Goal: Task Accomplishment & Management: Manage account settings

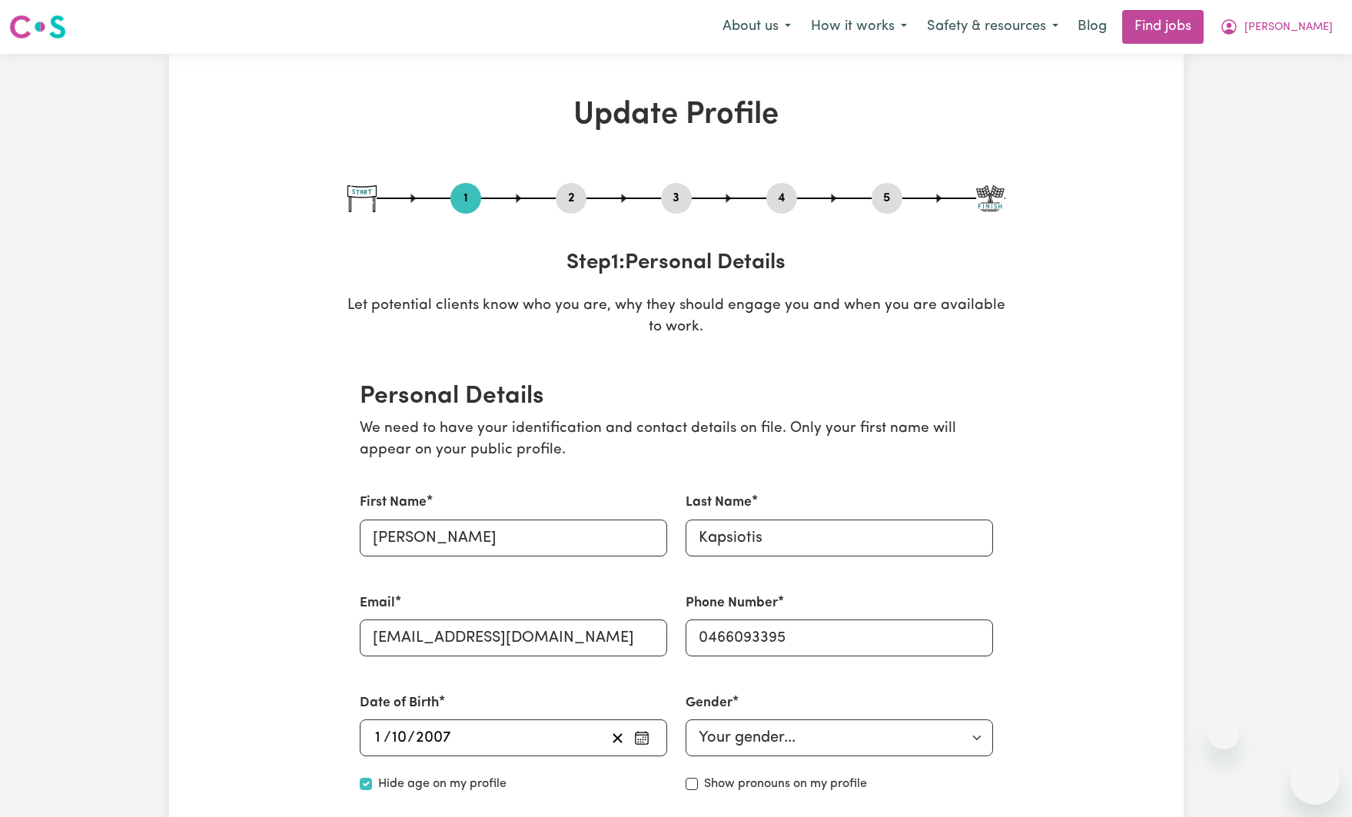
select select "[DEMOGRAPHIC_DATA]"
select select "[DEMOGRAPHIC_DATA] Citizen"
select select "Studying a healthcare related degree or qualification"
select select "45"
select select "67"
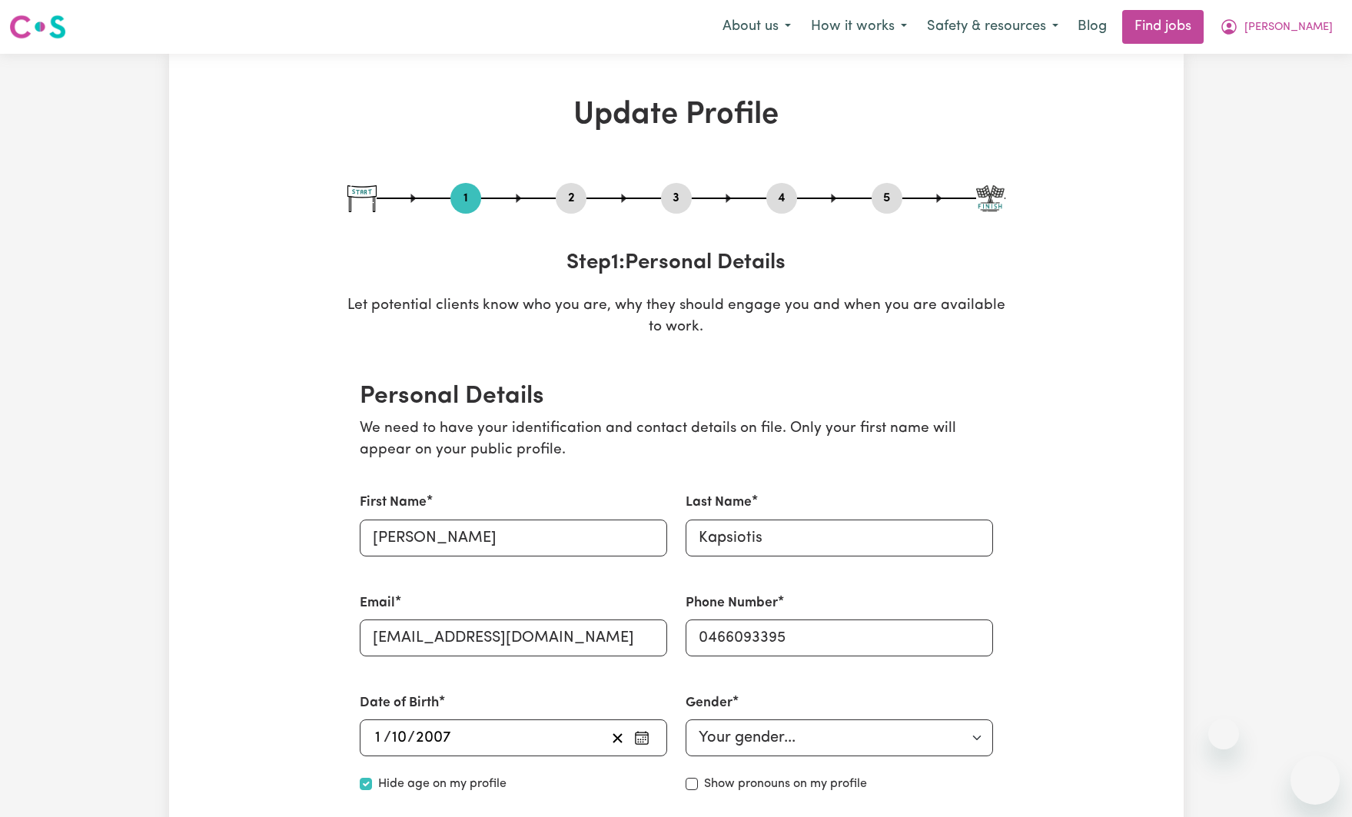
select select "90"
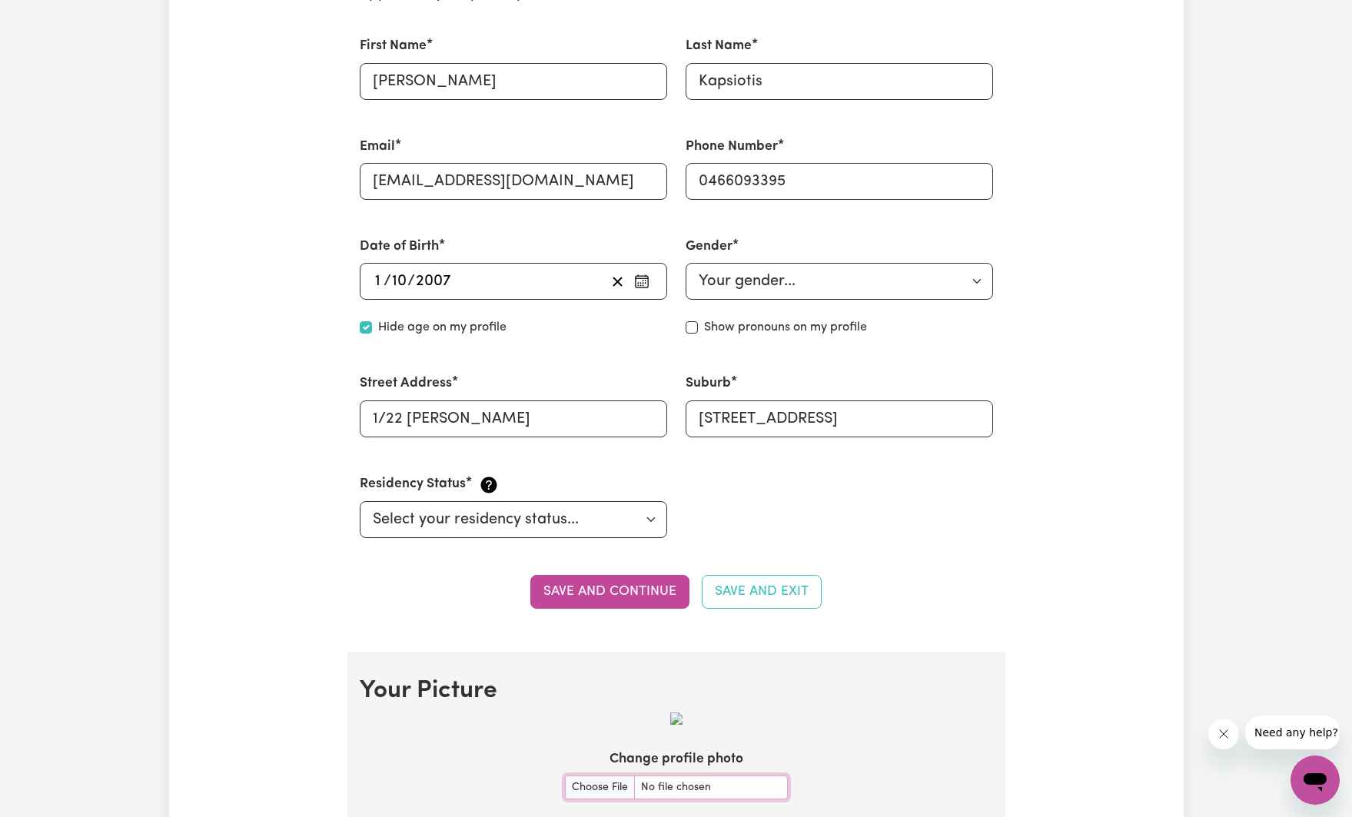
scroll to position [767, 0]
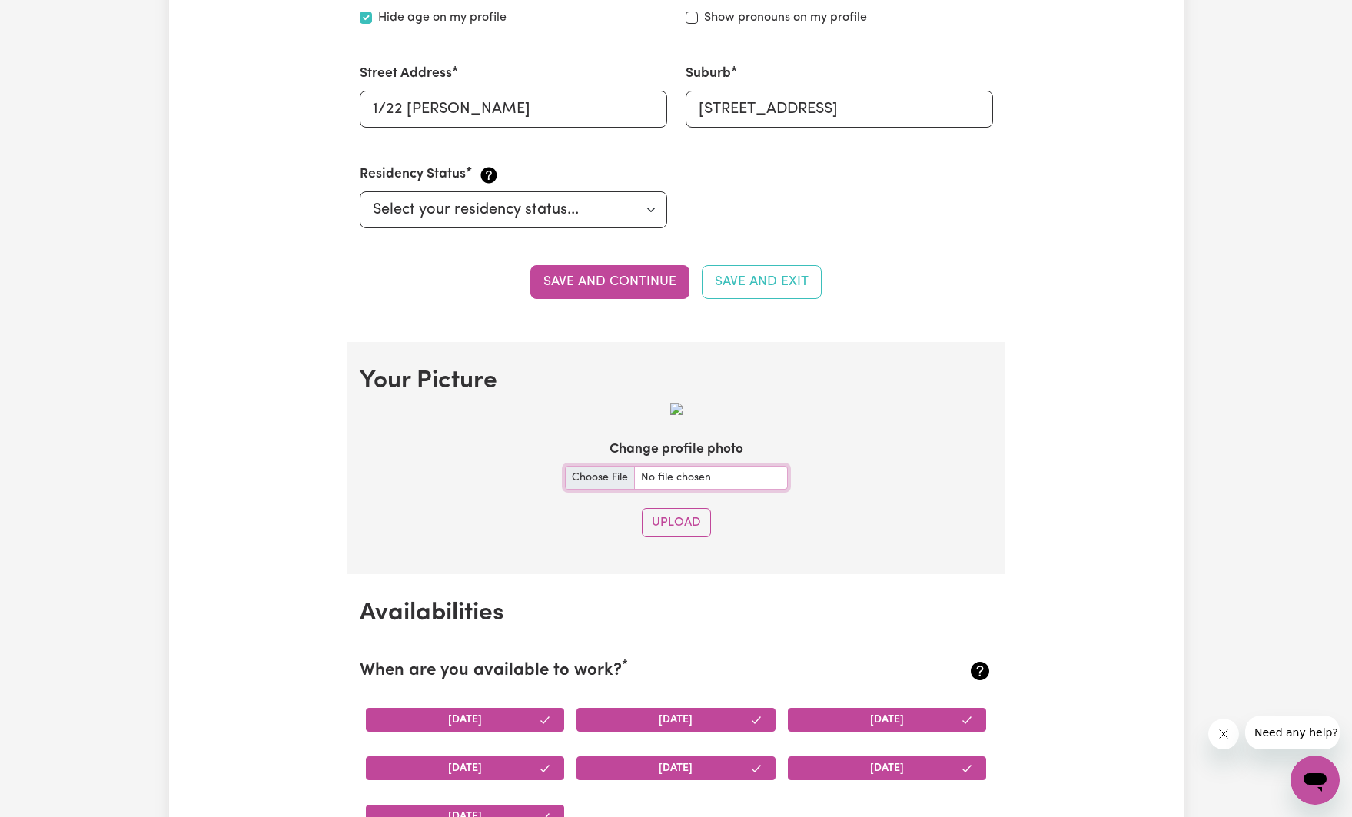
click at [609, 469] on input "Change profile photo" at bounding box center [676, 478] width 223 height 24
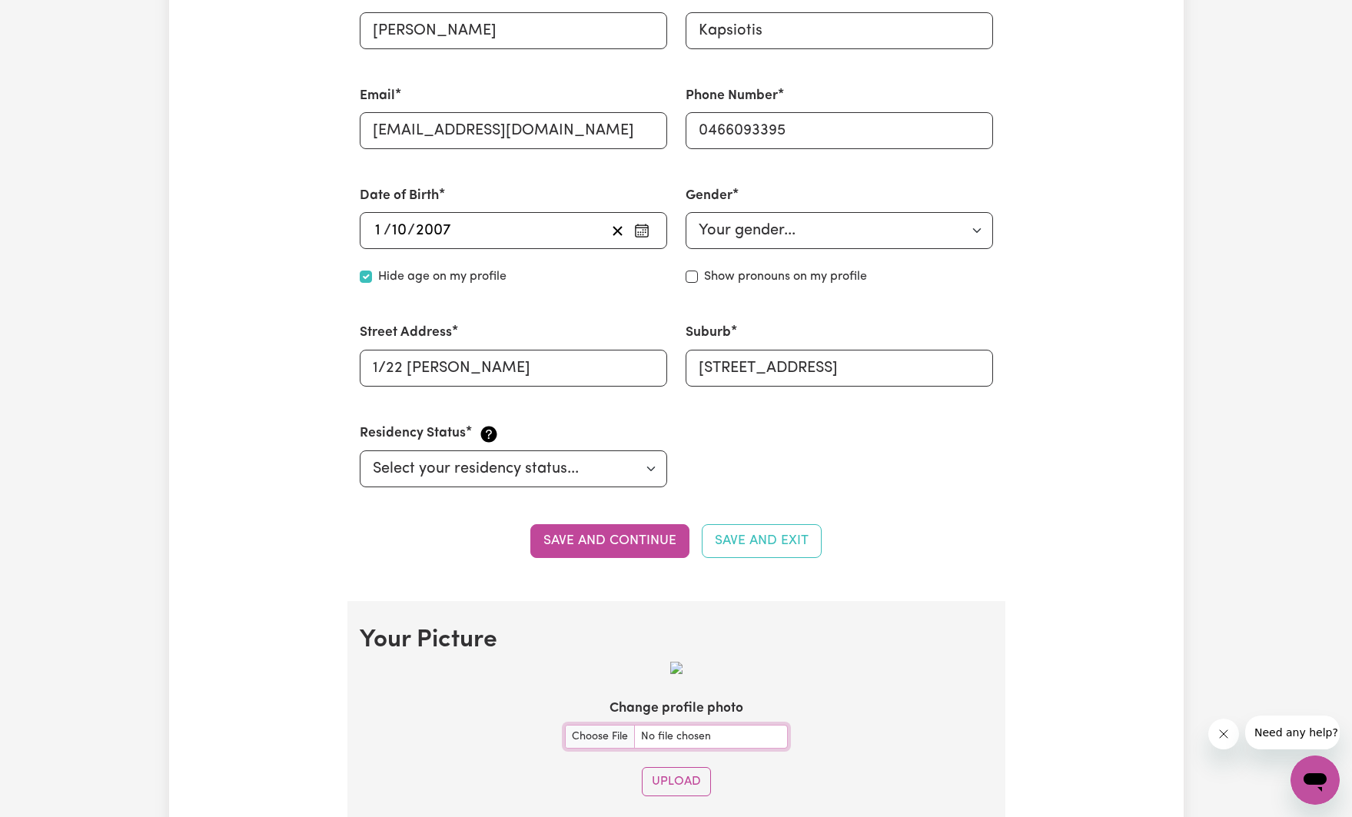
scroll to position [651, 0]
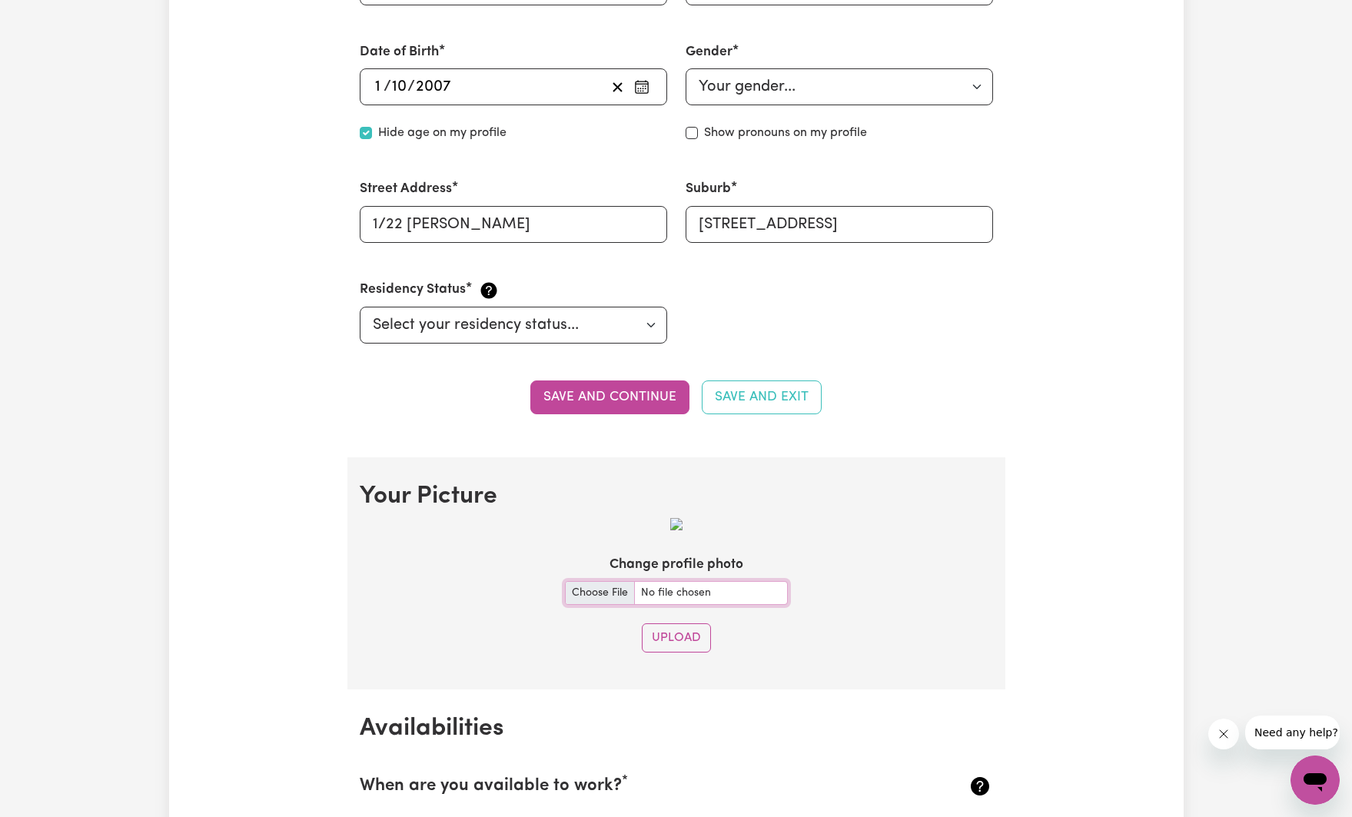
click at [597, 593] on input "Change profile photo" at bounding box center [676, 593] width 223 height 24
type input "C:\fakepath\WWCC.jpg"
click at [663, 638] on button "Upload" at bounding box center [676, 638] width 69 height 29
click at [594, 589] on input "Change profile photo" at bounding box center [676, 593] width 223 height 24
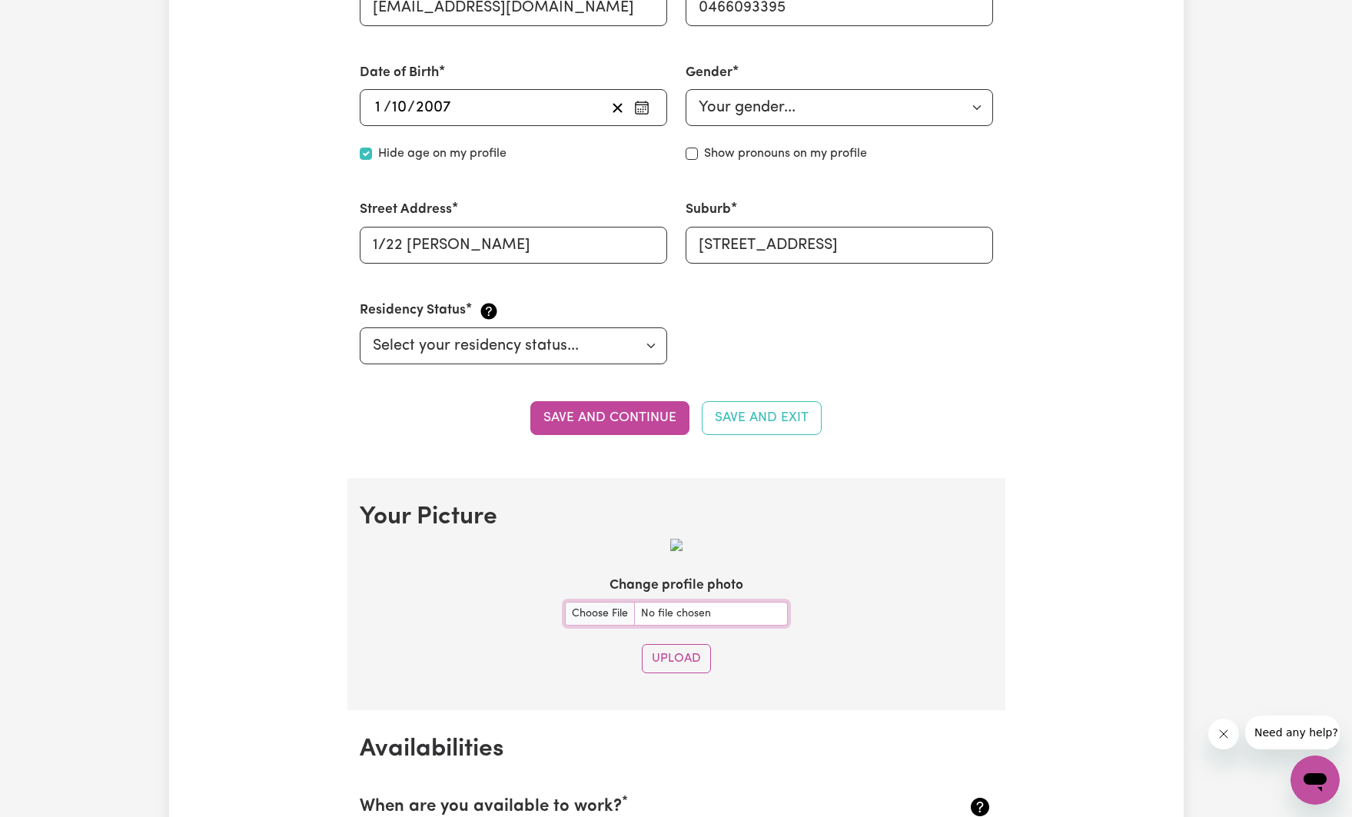
scroll to position [0, 0]
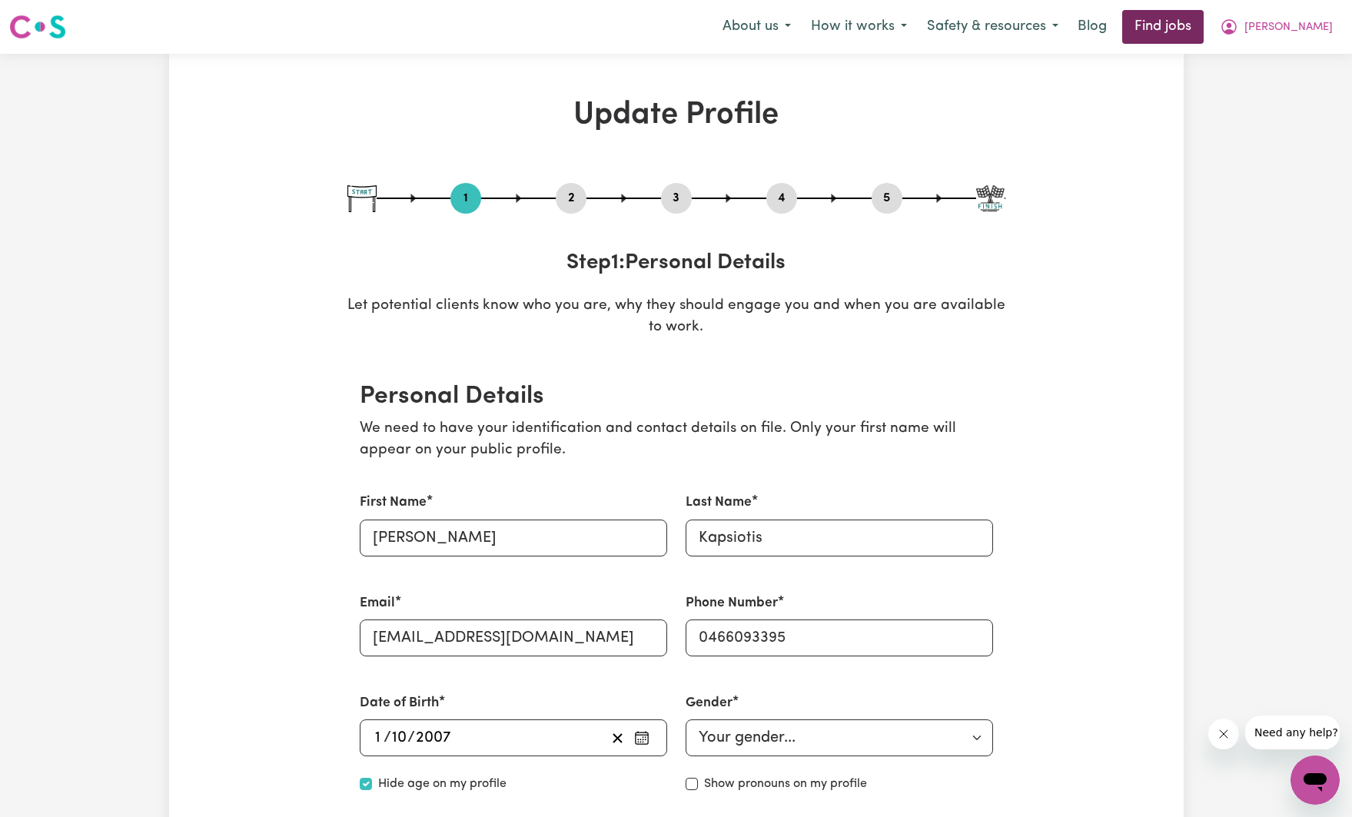
click at [1202, 21] on link "Find jobs" at bounding box center [1162, 27] width 81 height 34
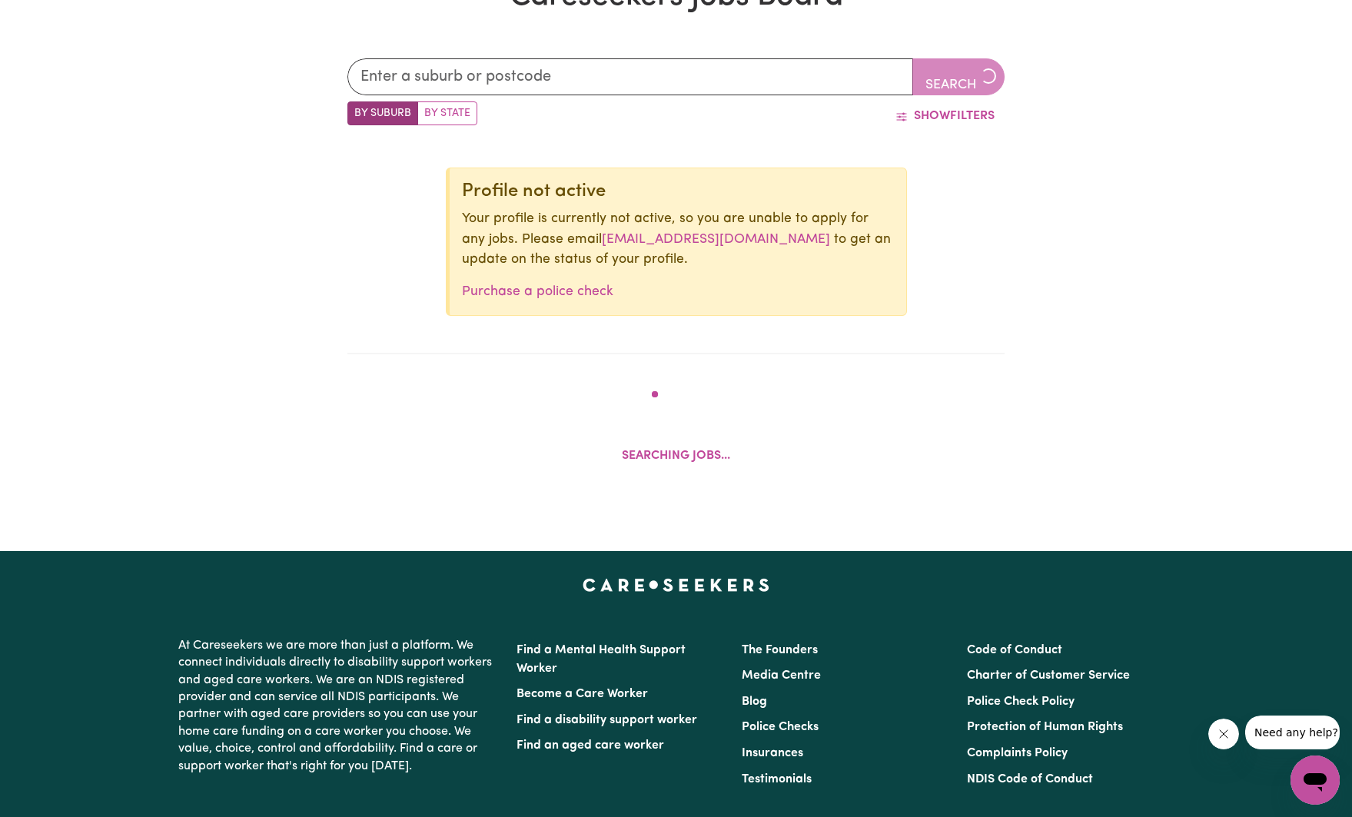
scroll to position [557, 0]
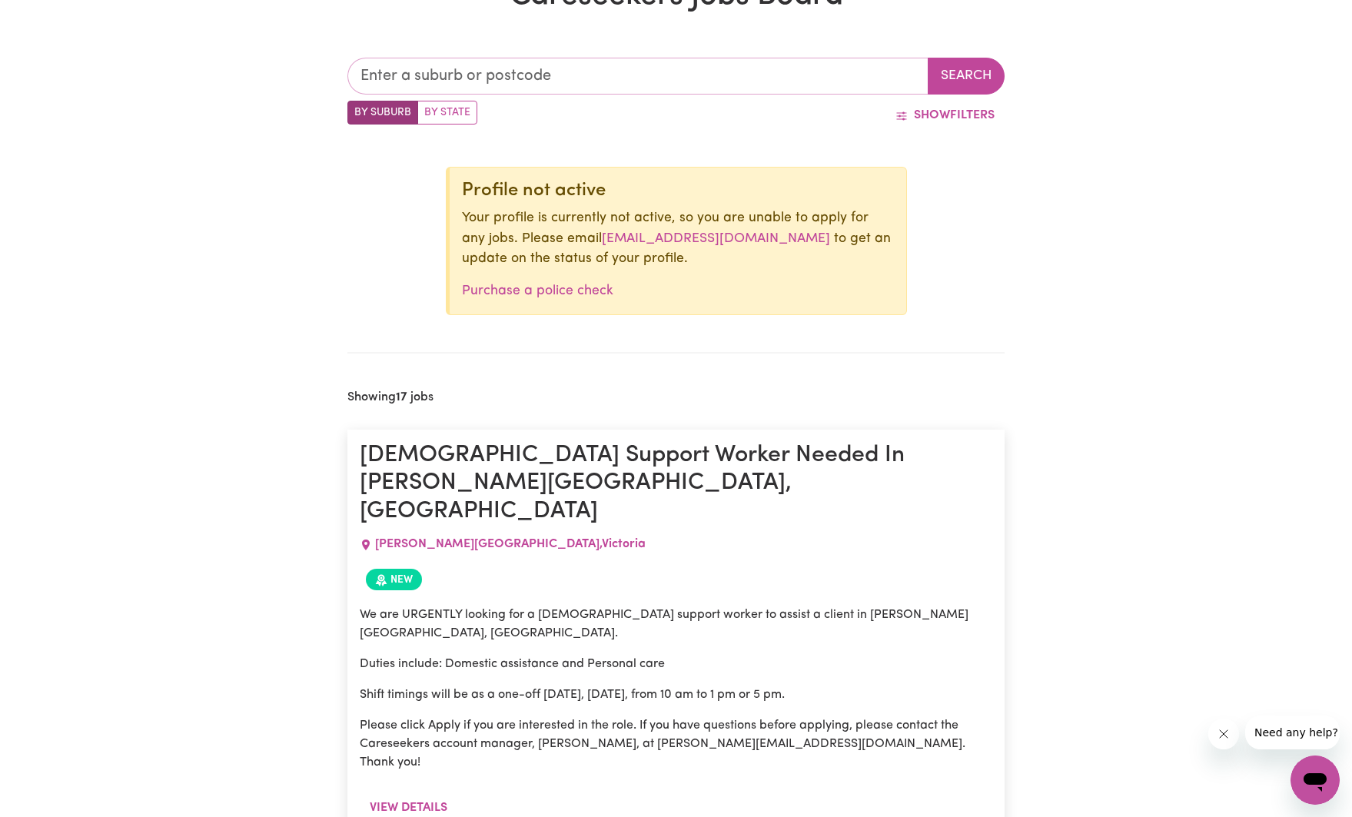
click at [554, 68] on input "text" at bounding box center [639, 76] width 582 height 37
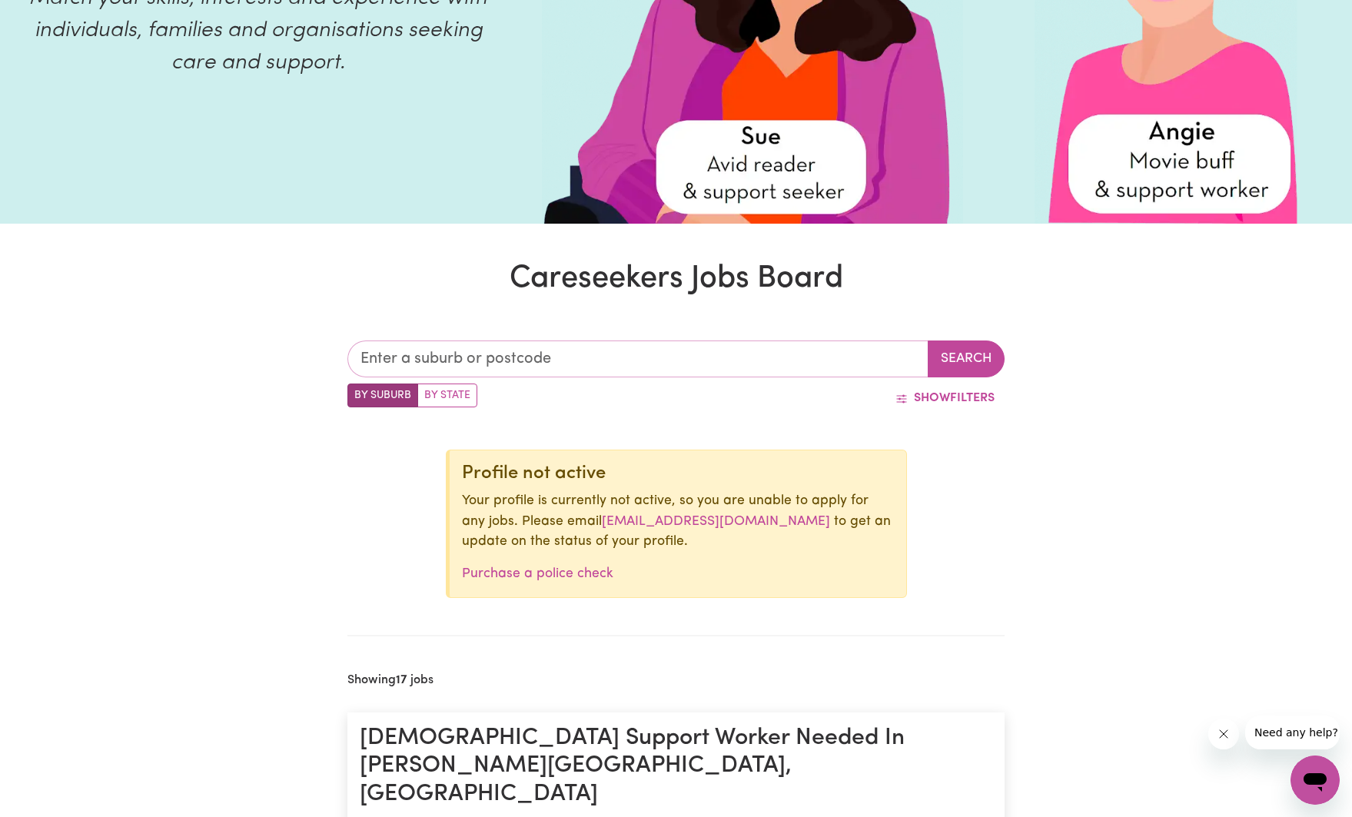
scroll to position [228, 0]
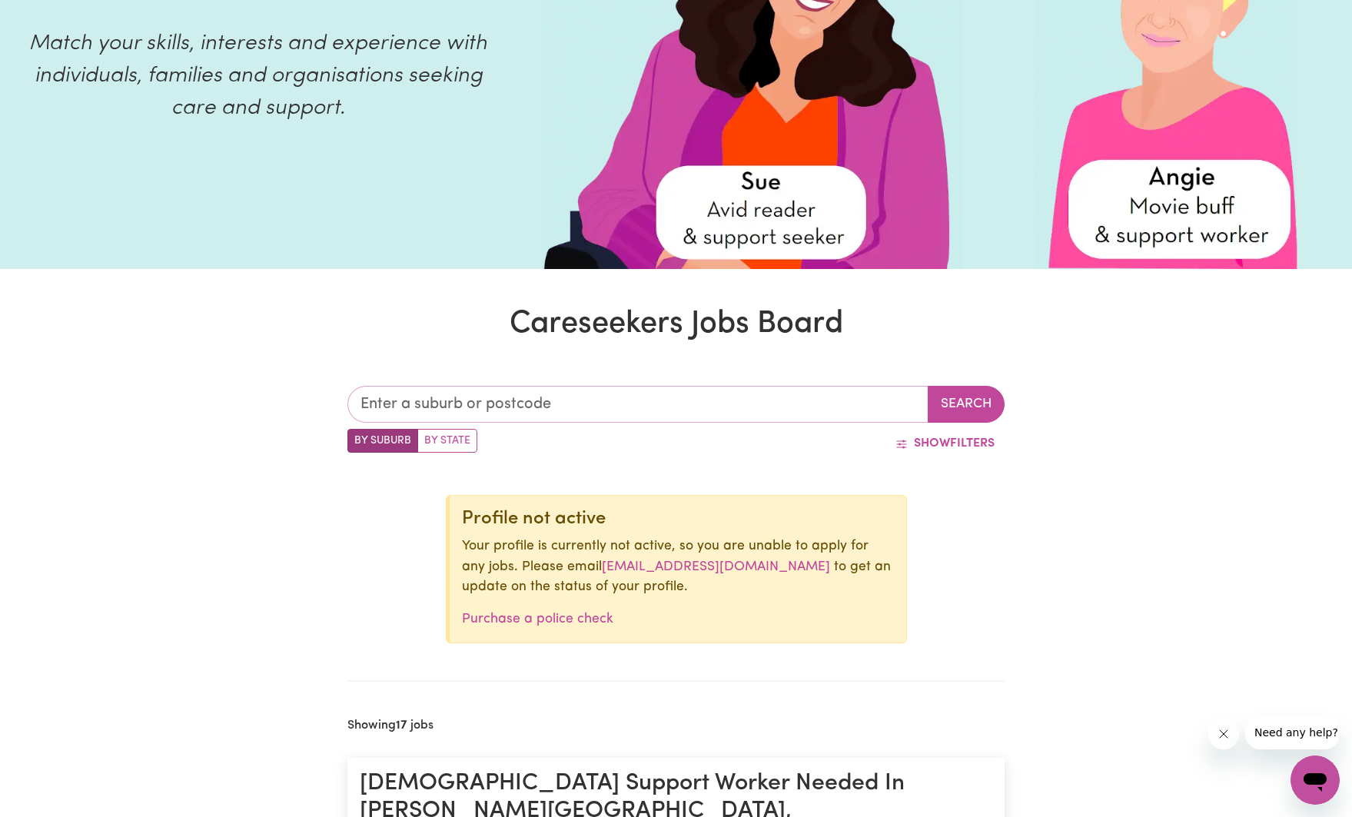
click at [536, 408] on input "text" at bounding box center [639, 404] width 582 height 37
type input "3082"
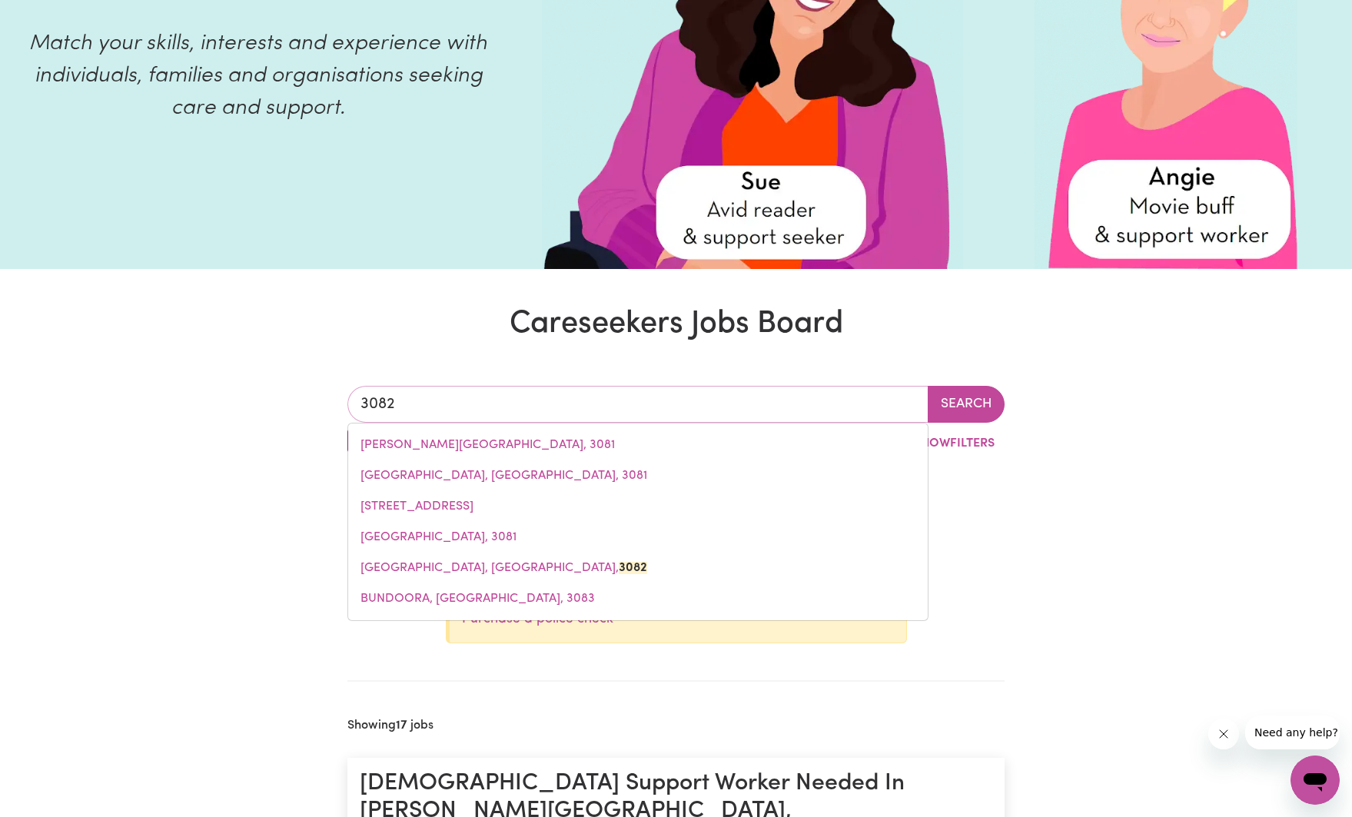
drag, startPoint x: 457, startPoint y: 567, endPoint x: 713, endPoint y: 554, distance: 257.1
click at [457, 567] on span "[STREET_ADDRESS]" at bounding box center [504, 568] width 287 height 12
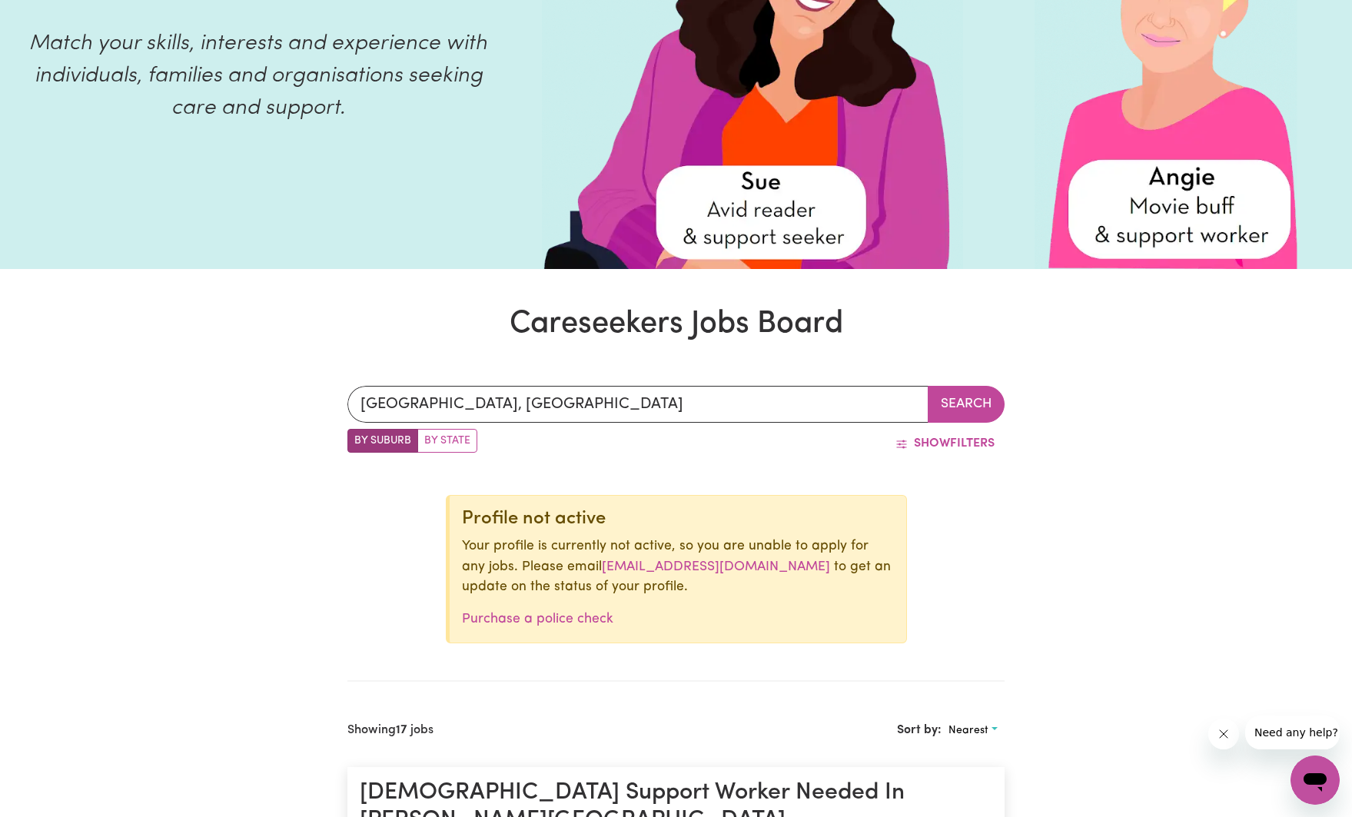
click at [966, 402] on button "Search" at bounding box center [966, 404] width 77 height 37
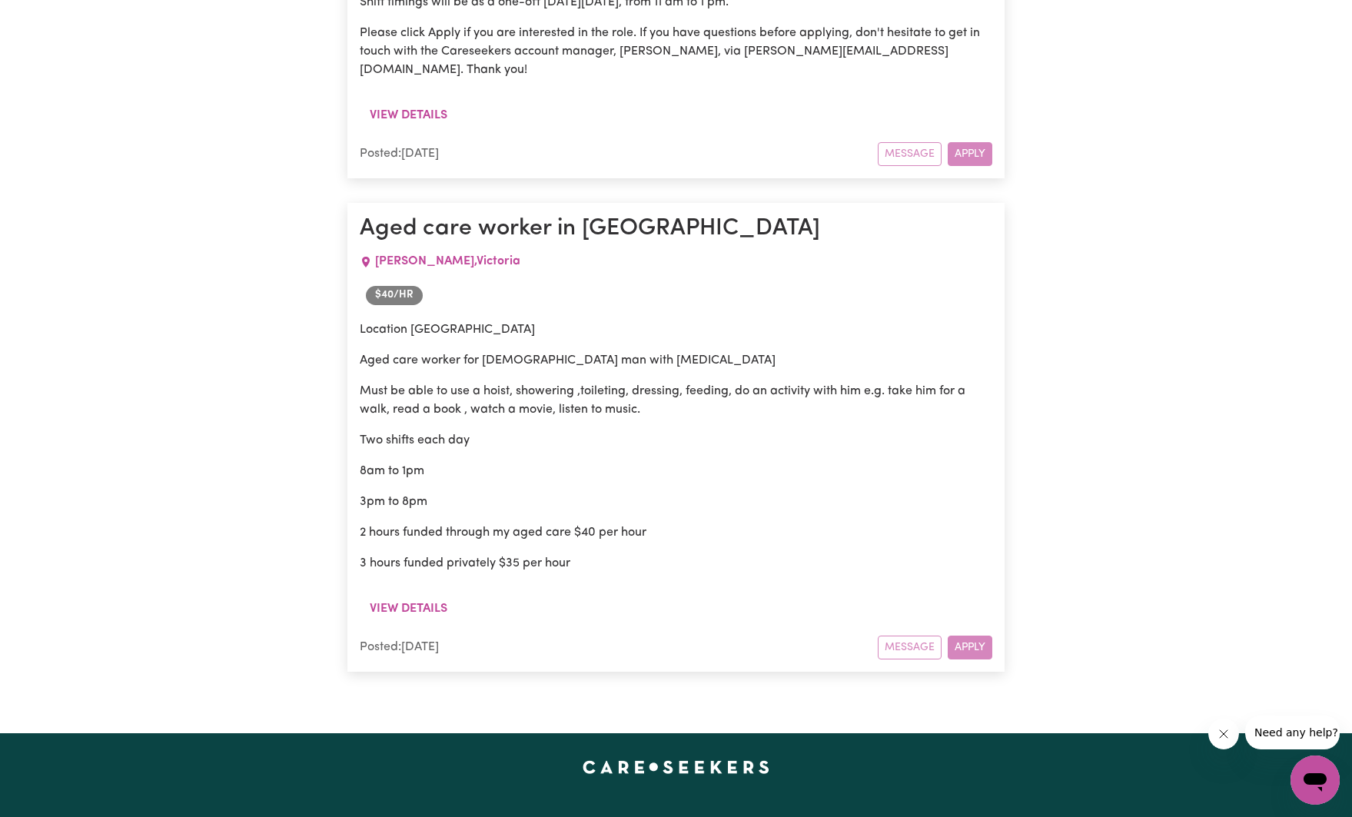
scroll to position [1318, 0]
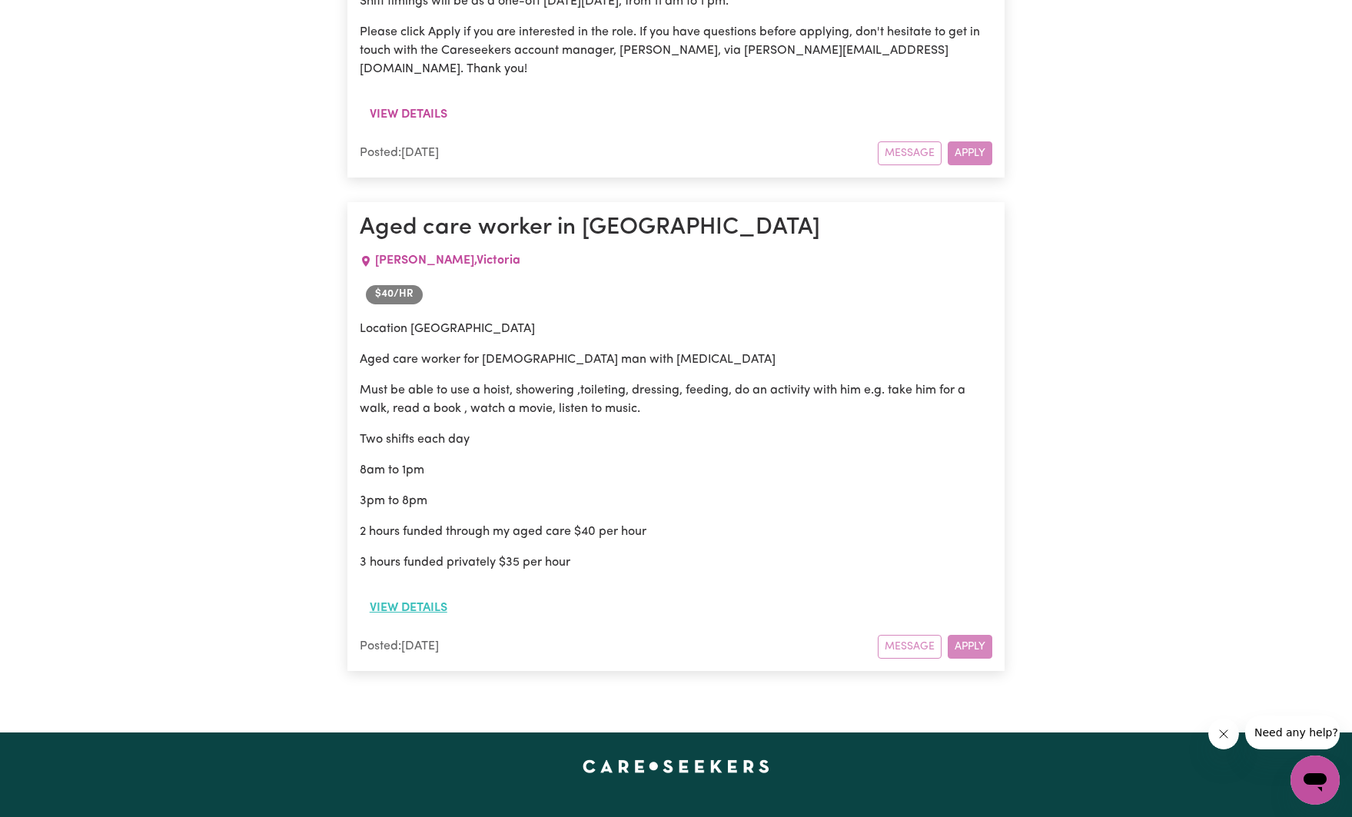
click at [415, 594] on button "View details" at bounding box center [409, 608] width 98 height 29
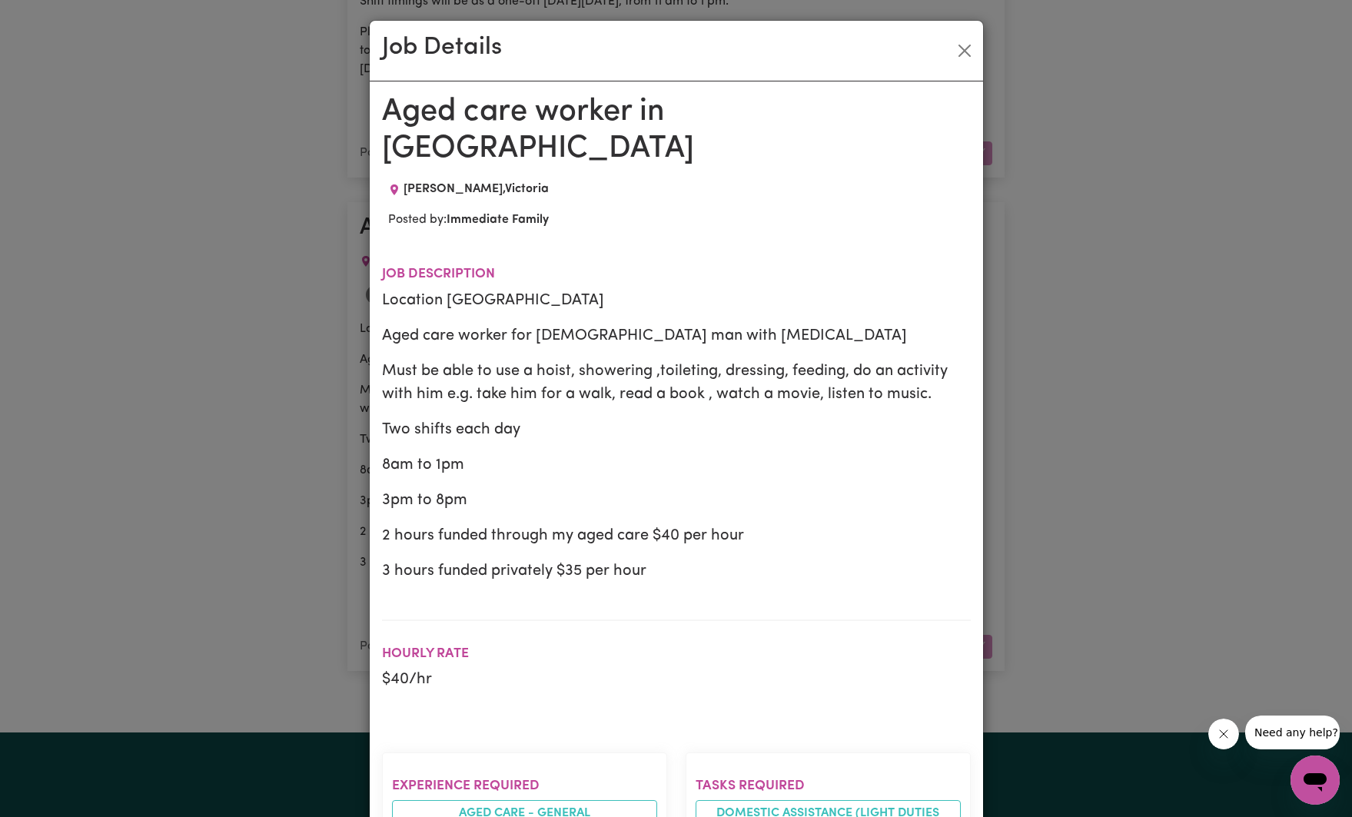
scroll to position [4, 0]
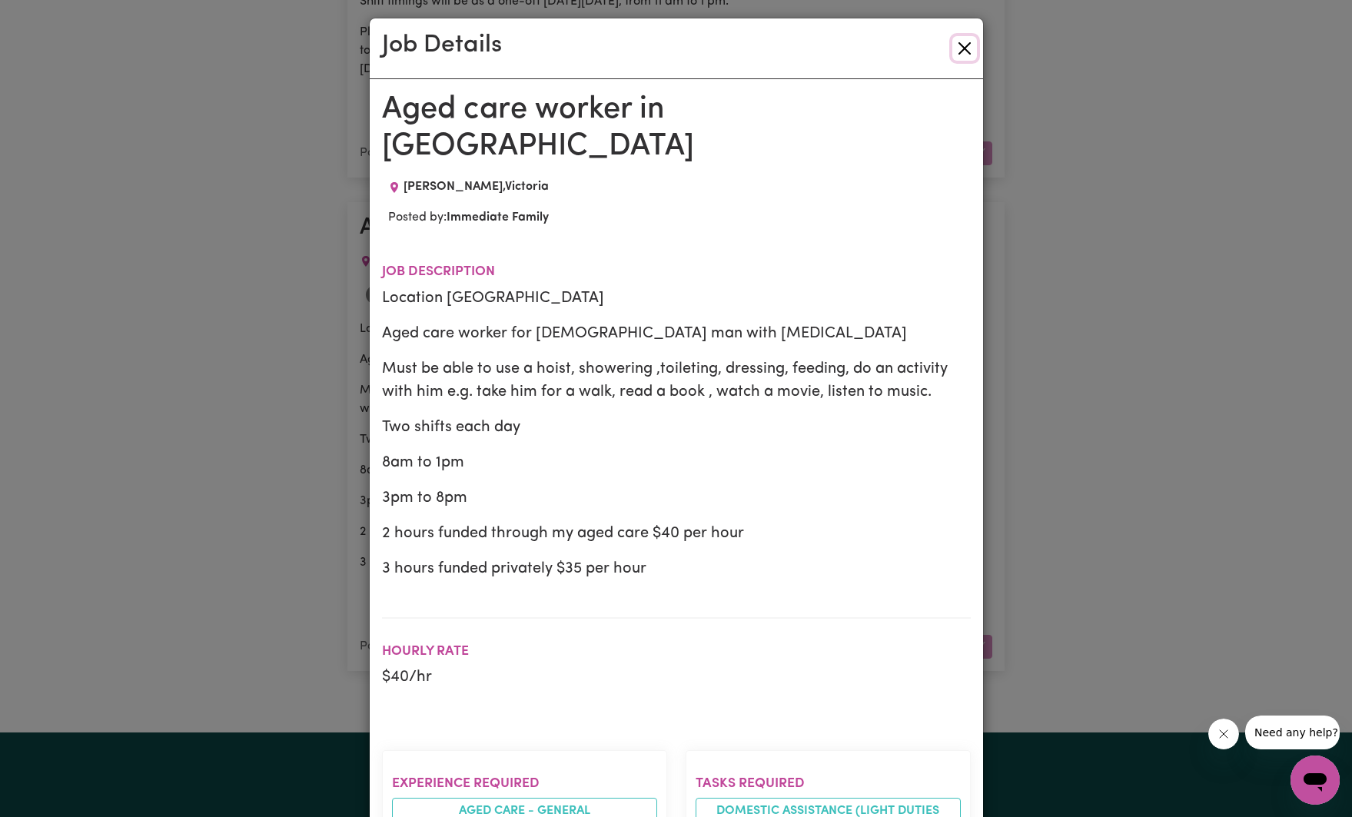
click at [969, 45] on button "Close" at bounding box center [965, 48] width 25 height 25
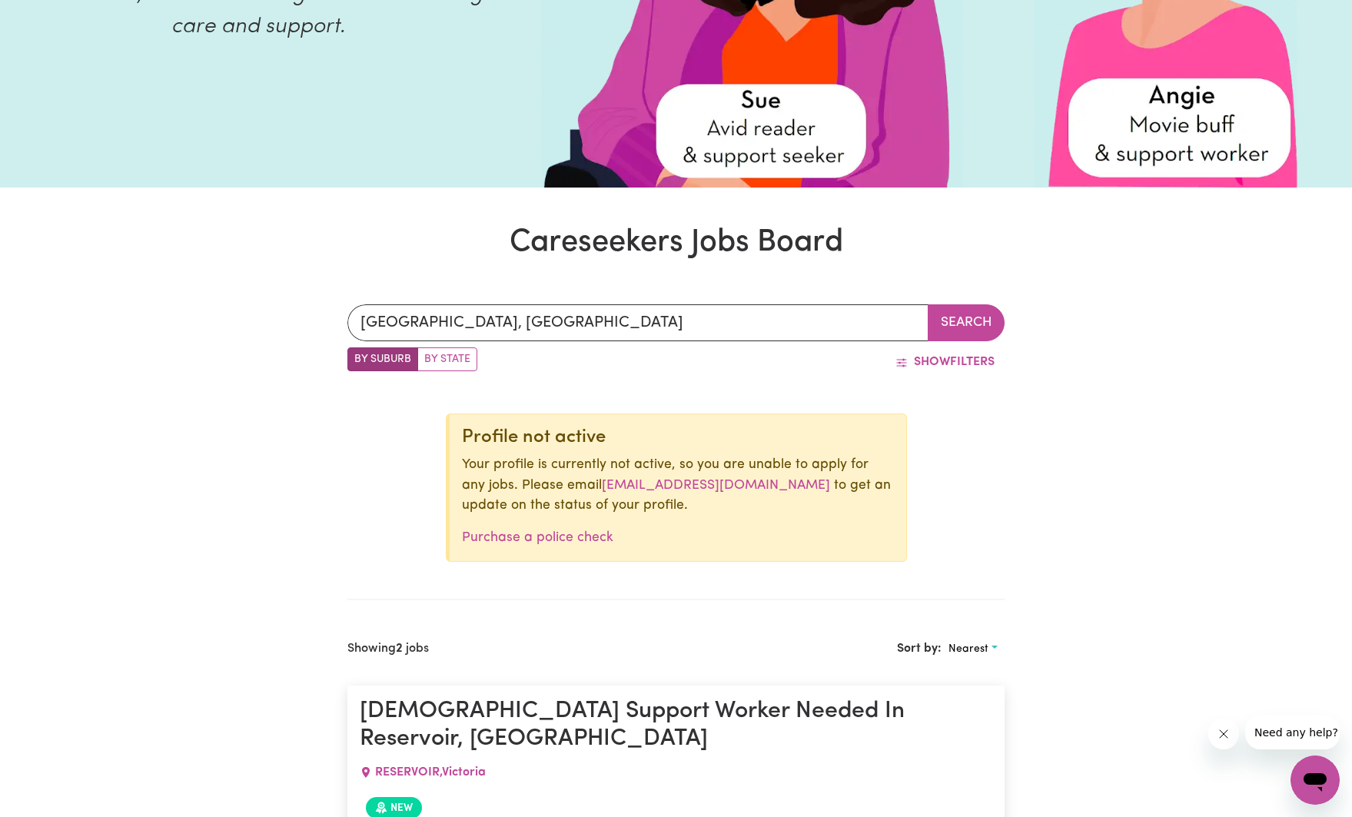
scroll to position [311, 0]
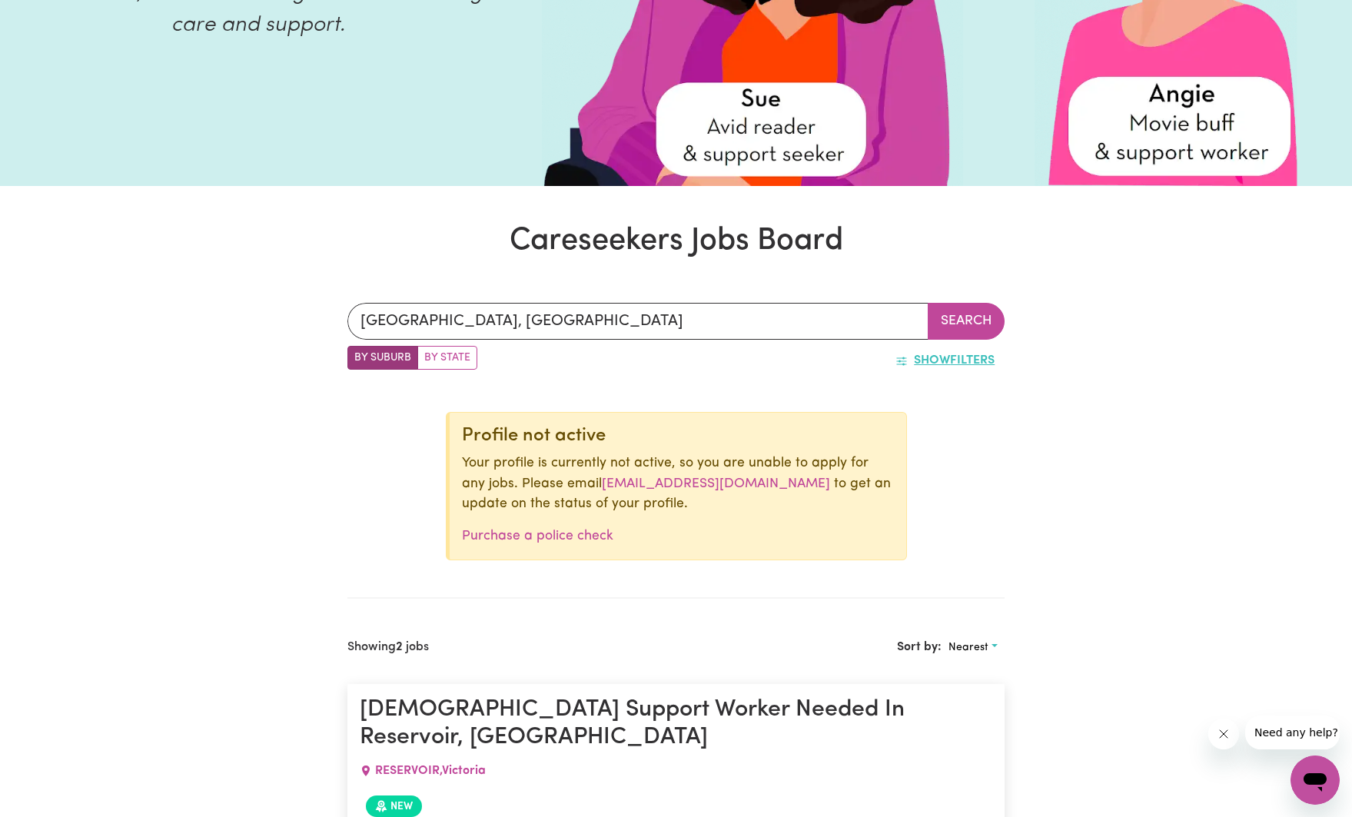
click at [967, 362] on button "Show Filters" at bounding box center [945, 360] width 119 height 29
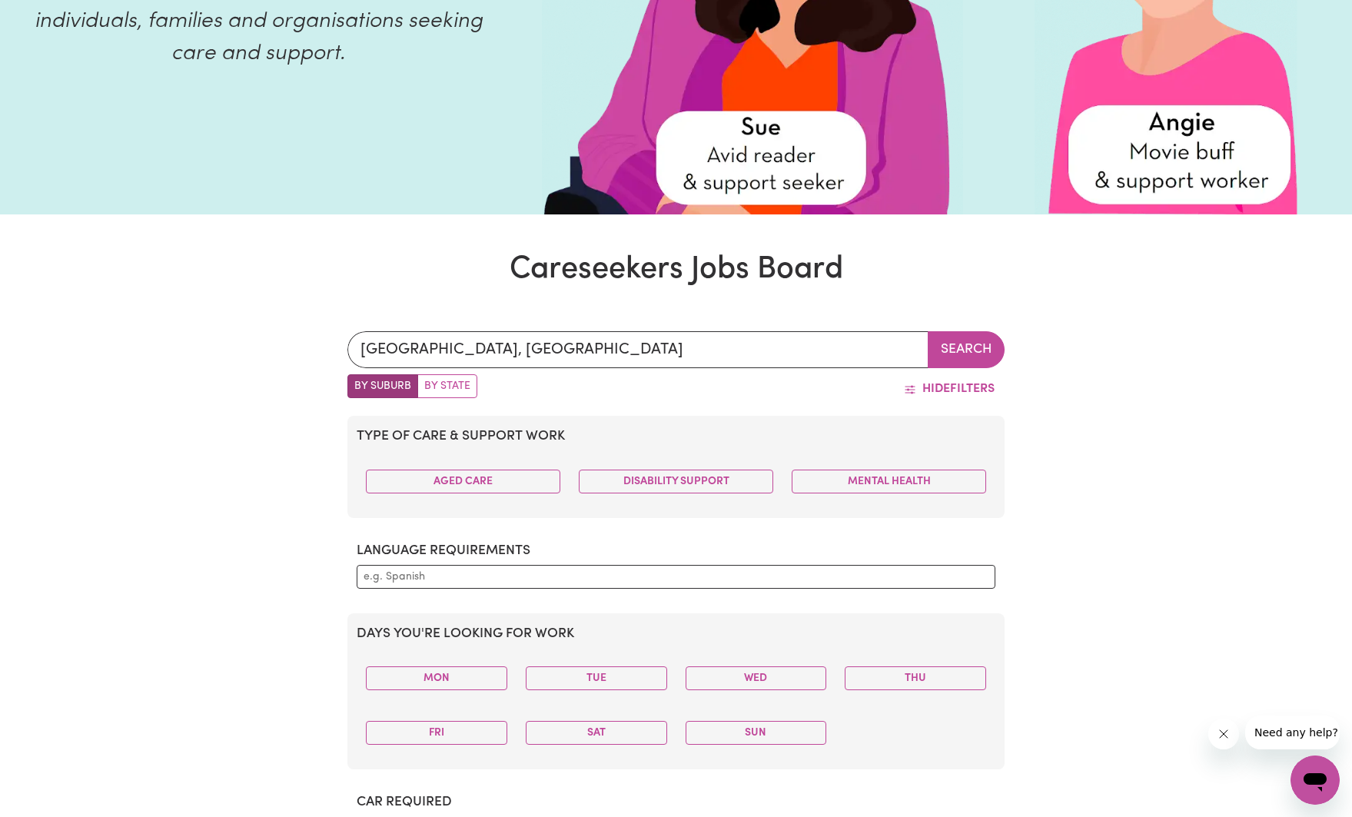
scroll to position [0, 0]
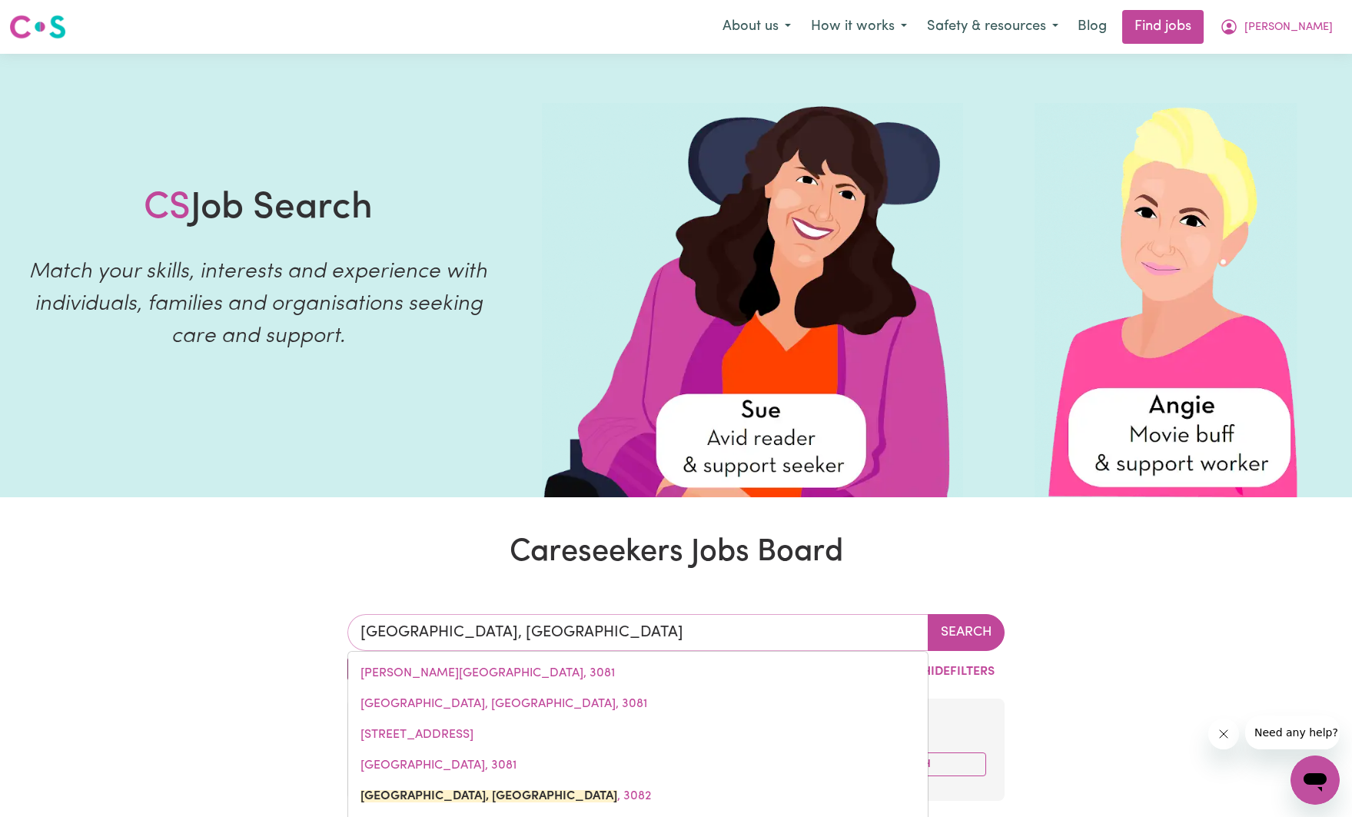
drag, startPoint x: 536, startPoint y: 636, endPoint x: 272, endPoint y: 634, distance: 263.7
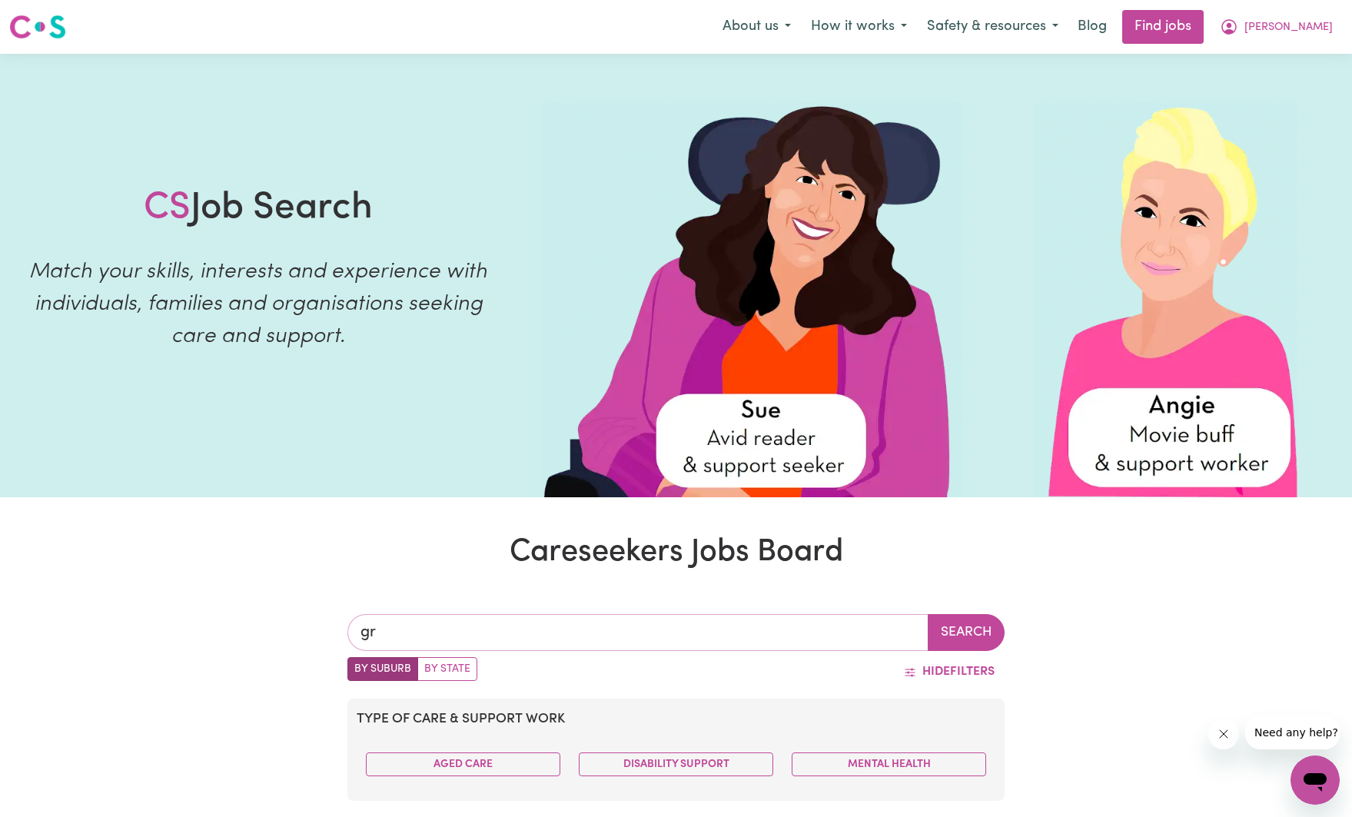
type input "g"
type input "doncaster"
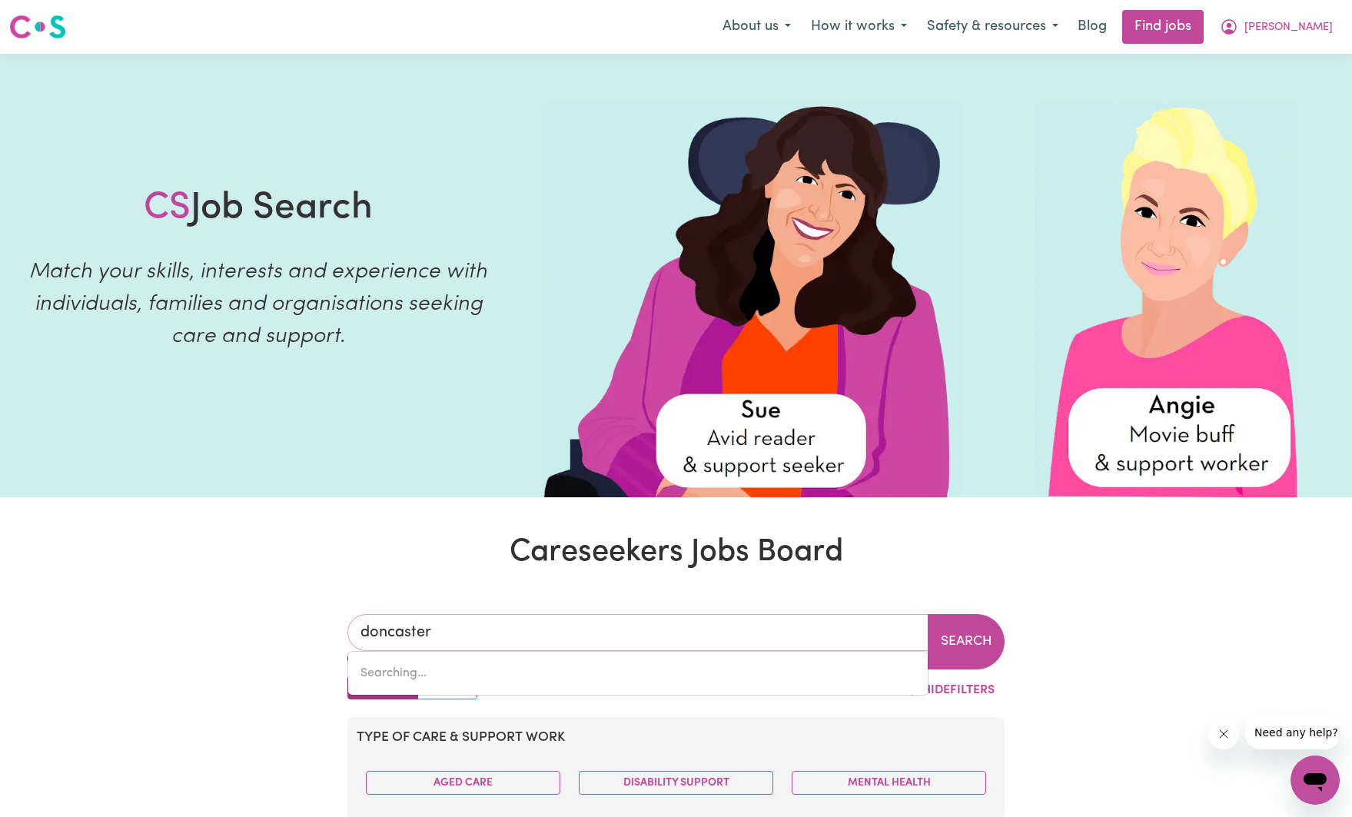
type input "doncaster, [GEOGRAPHIC_DATA], 3108"
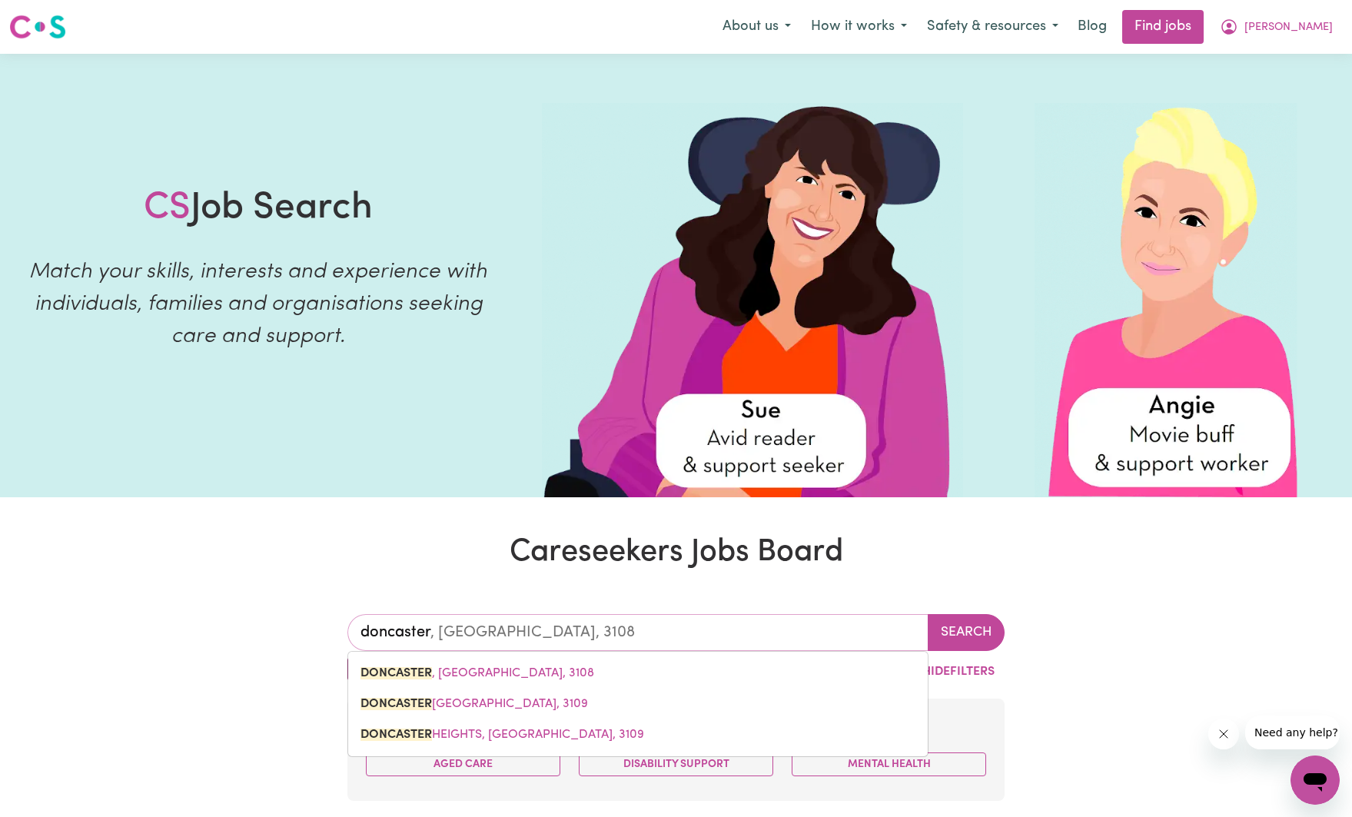
drag, startPoint x: 449, startPoint y: 676, endPoint x: 876, endPoint y: 674, distance: 427.5
click at [449, 676] on span "DONCASTER , [GEOGRAPHIC_DATA], 3108" at bounding box center [478, 673] width 234 height 12
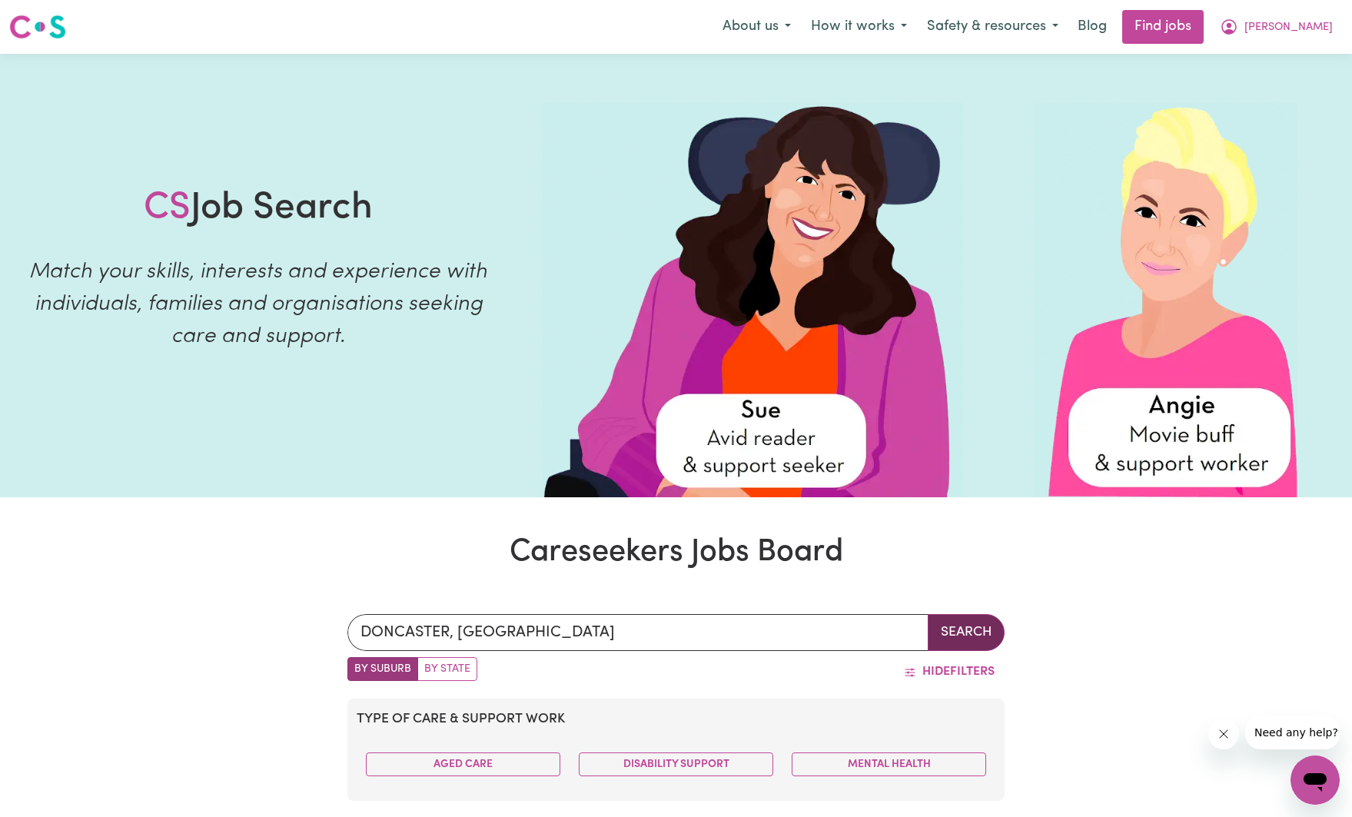
click at [949, 637] on button "Search" at bounding box center [966, 632] width 77 height 37
click at [975, 633] on button "Search" at bounding box center [966, 632] width 77 height 37
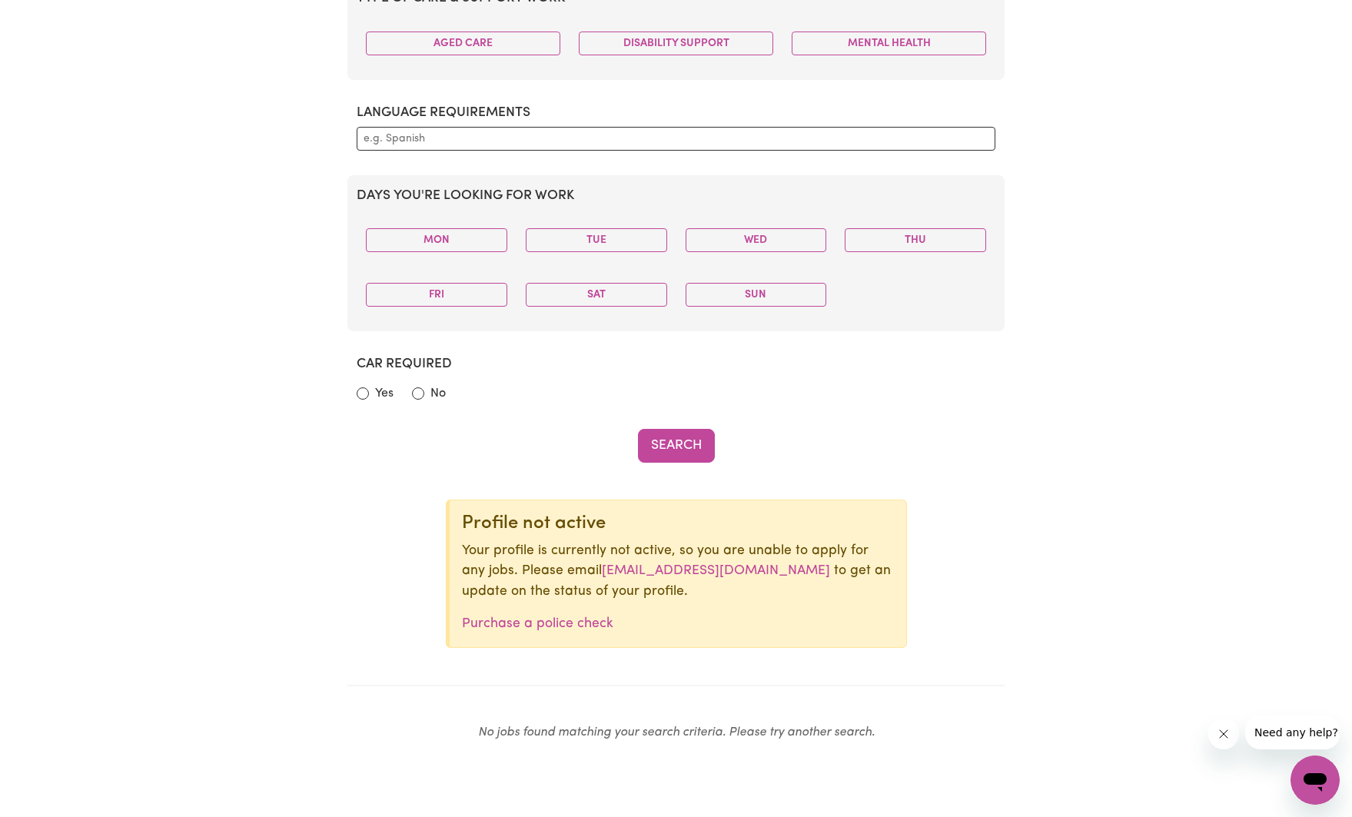
scroll to position [674, 0]
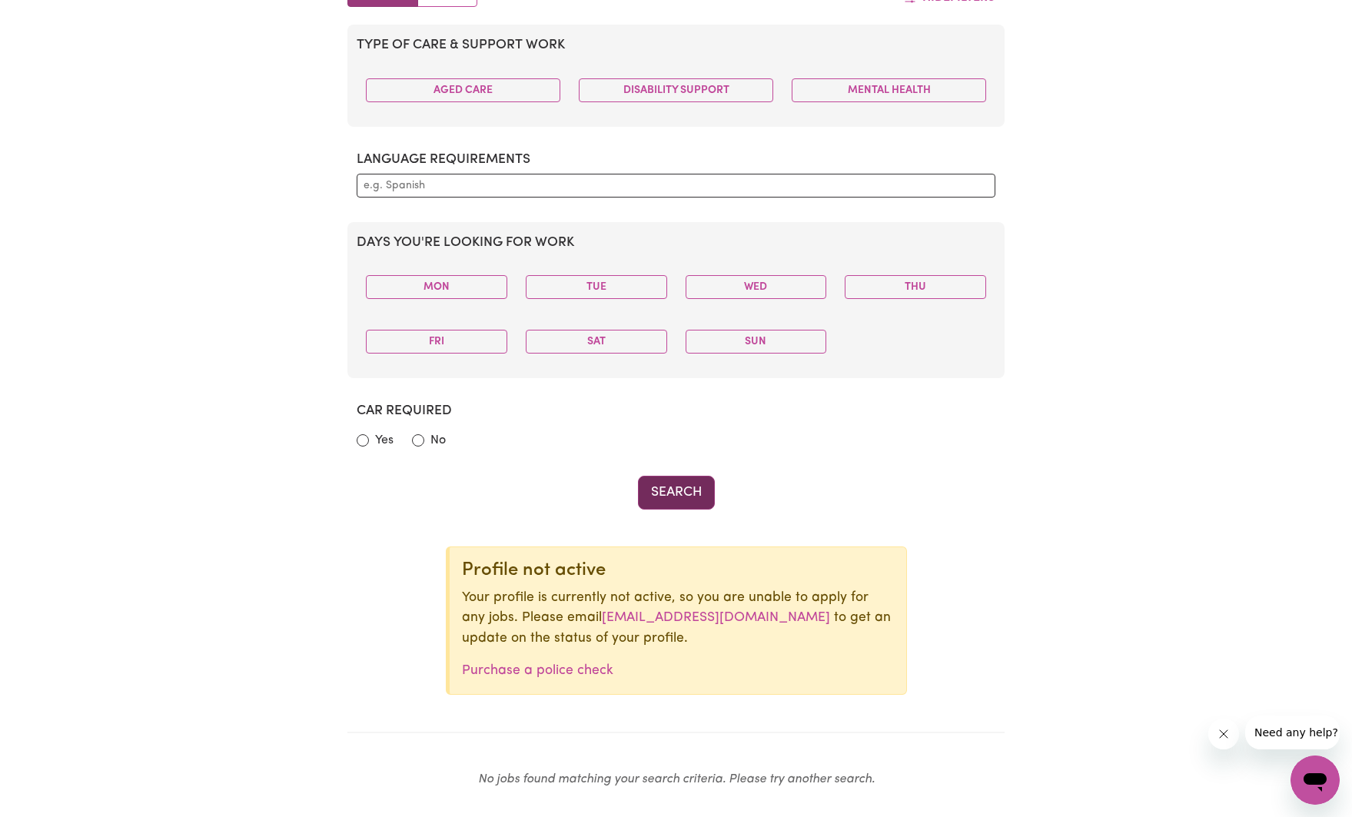
click at [689, 492] on button "Search" at bounding box center [676, 493] width 77 height 34
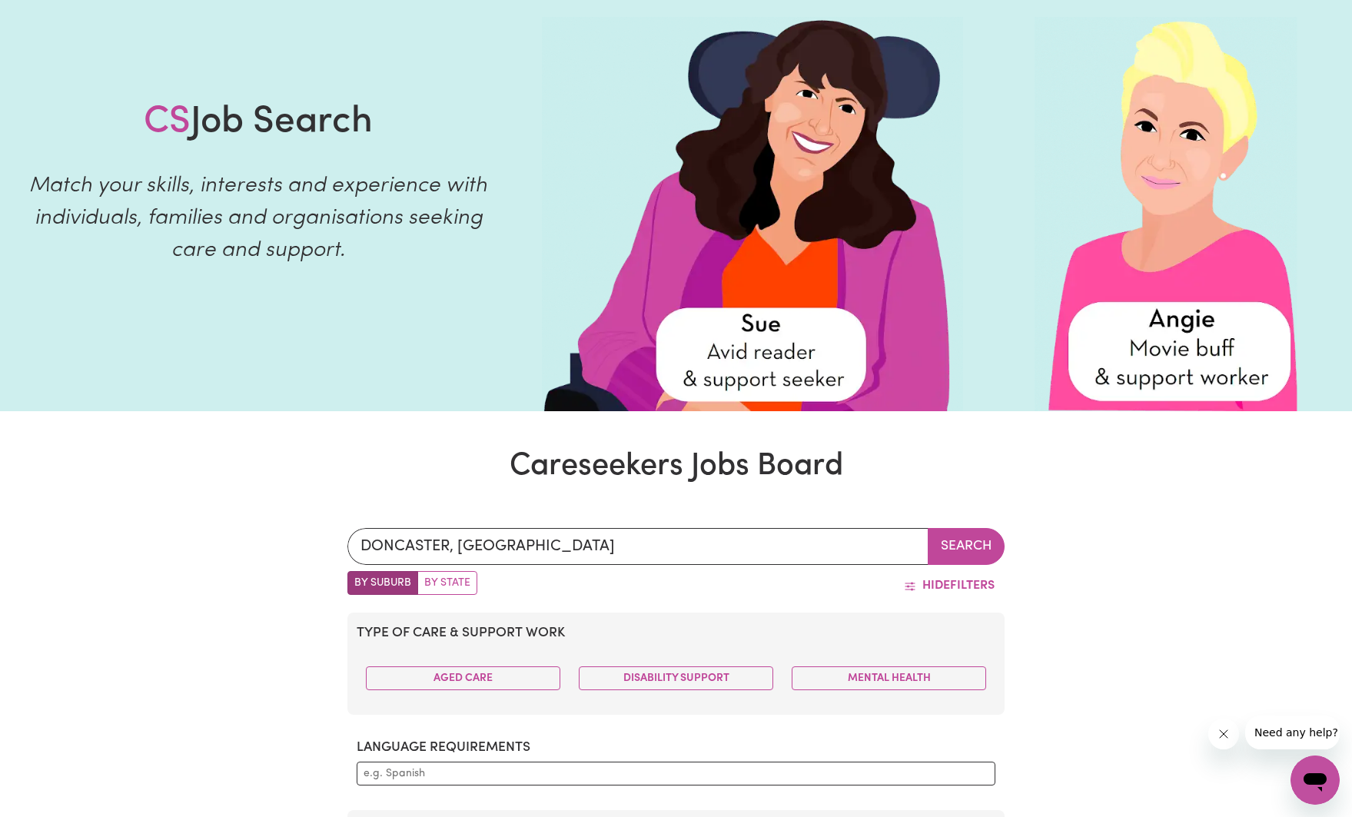
scroll to position [178, 0]
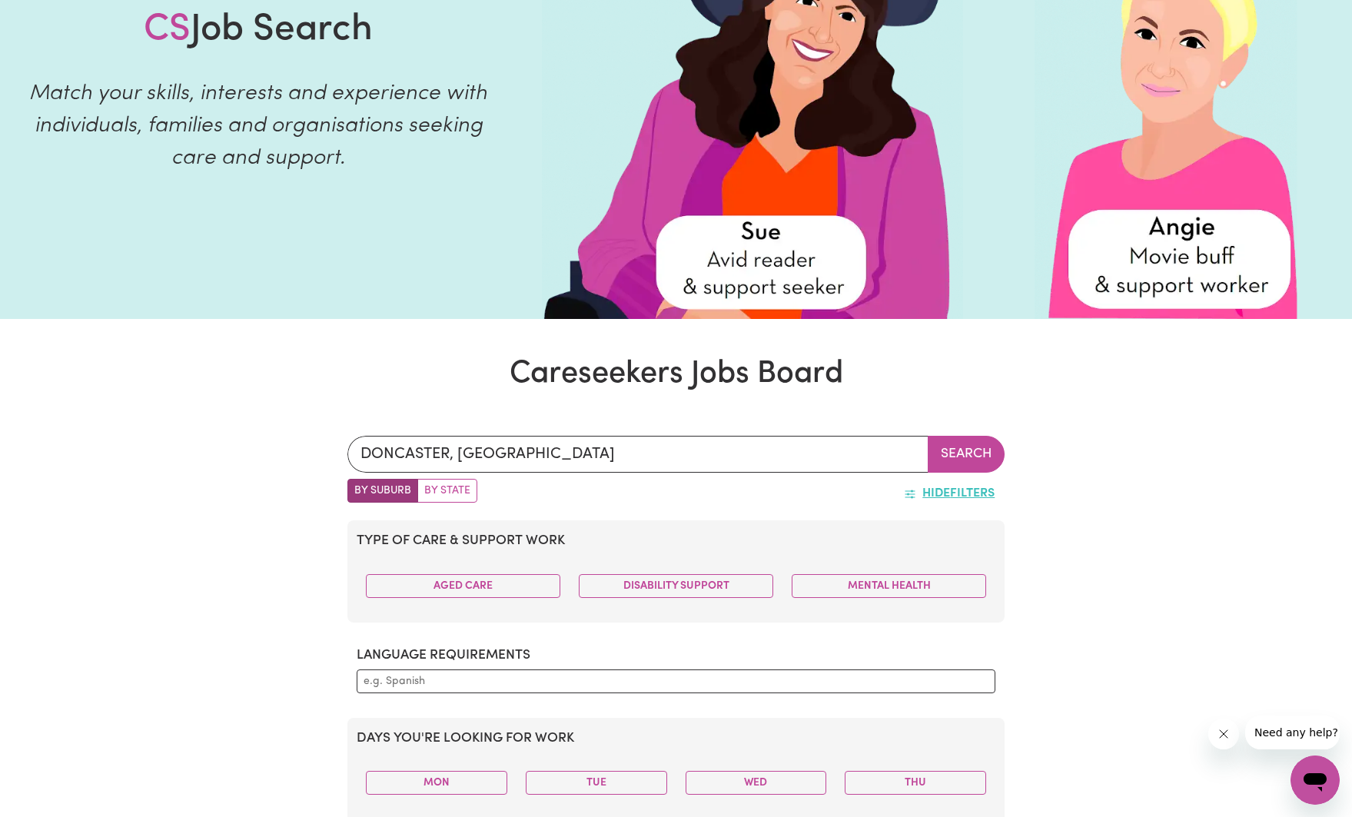
click at [983, 497] on button "Hide Filters" at bounding box center [949, 493] width 111 height 29
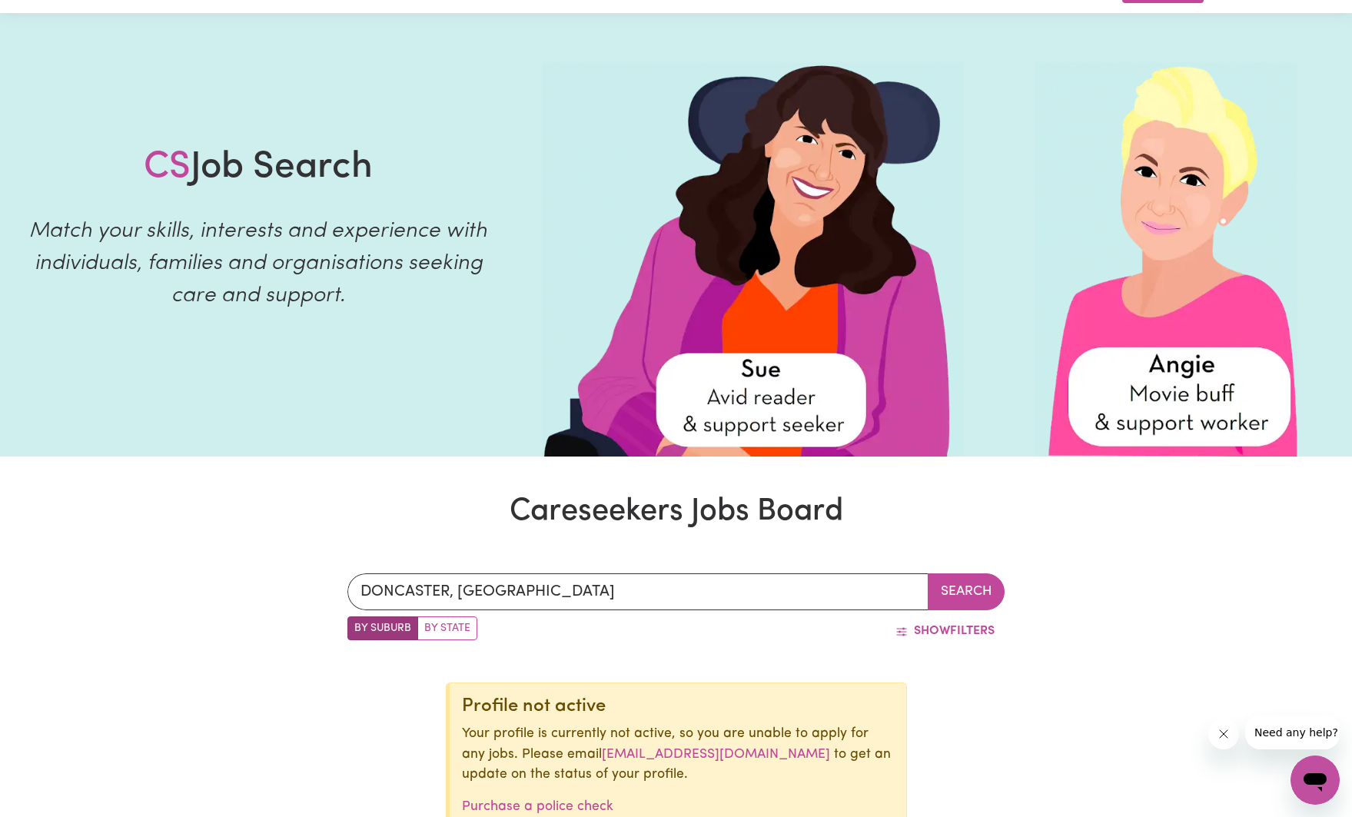
scroll to position [8, 0]
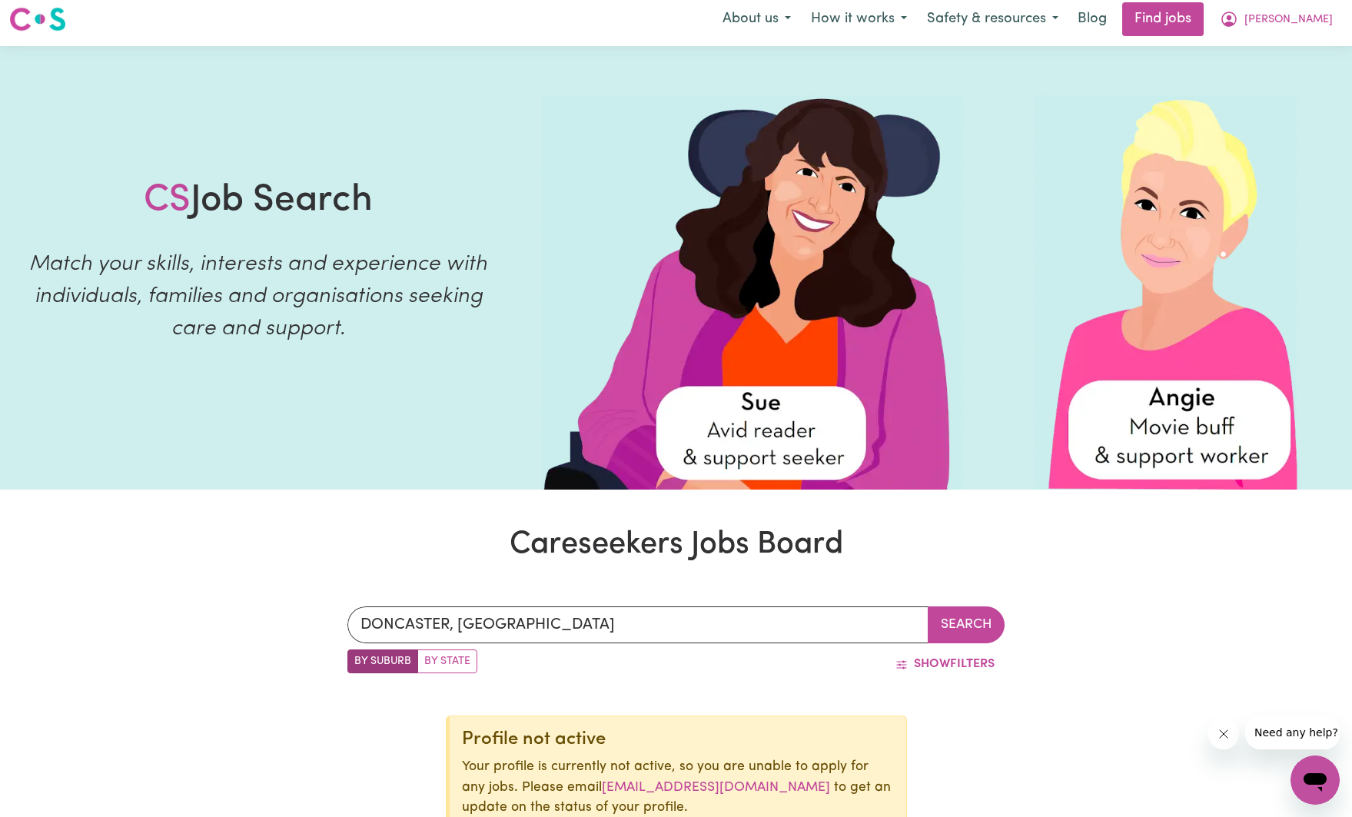
click at [984, 624] on button "Search" at bounding box center [966, 625] width 77 height 37
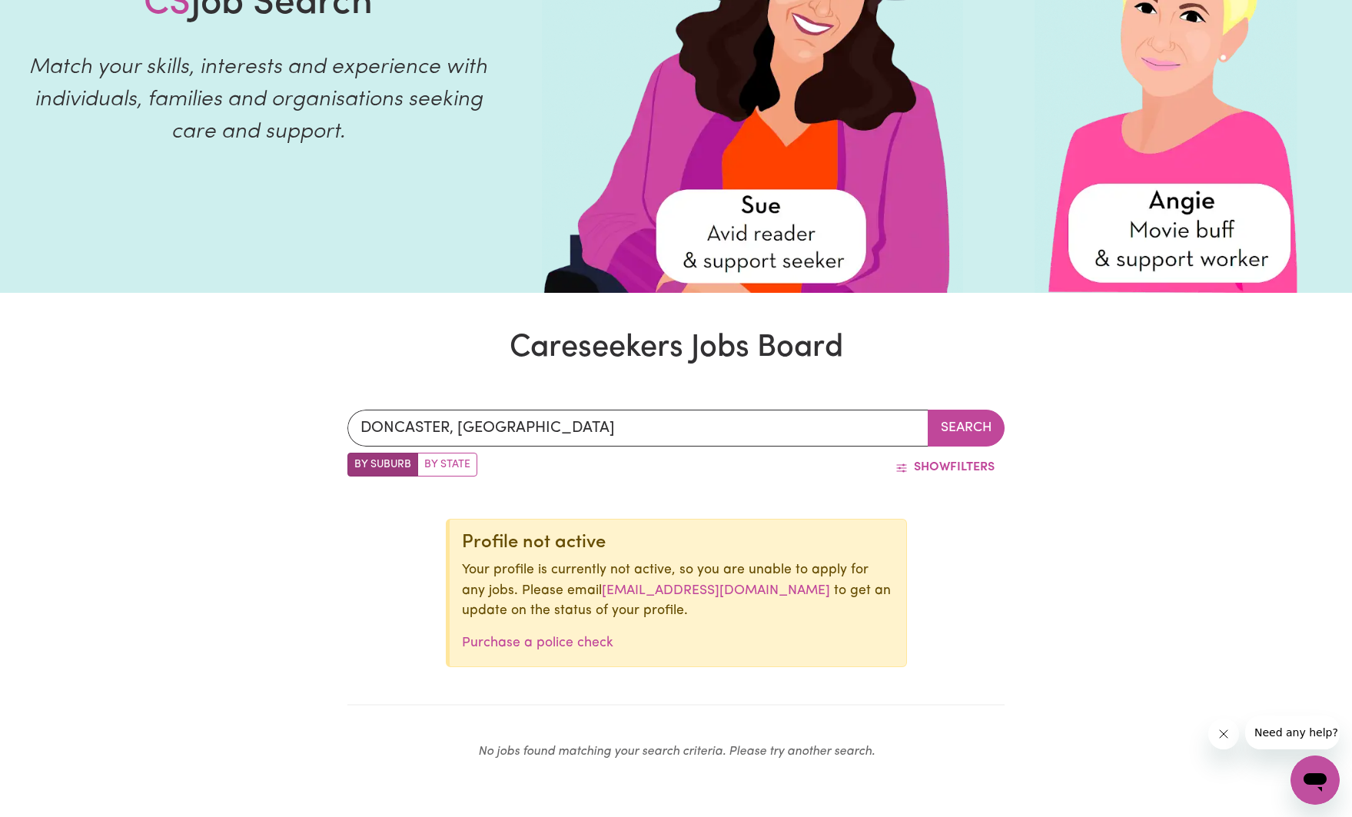
scroll to position [216, 0]
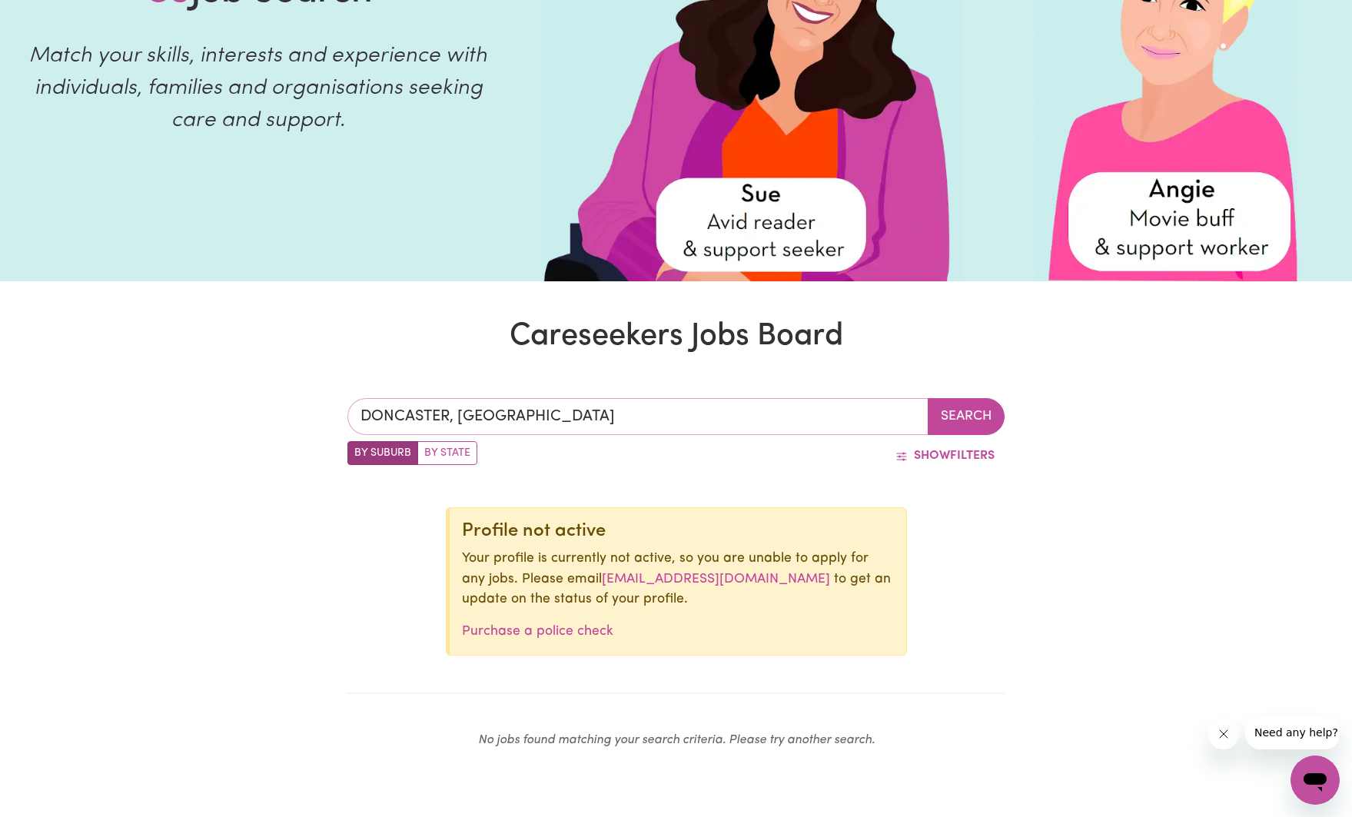
type input "DONCASTER, [GEOGRAPHIC_DATA], 3108"
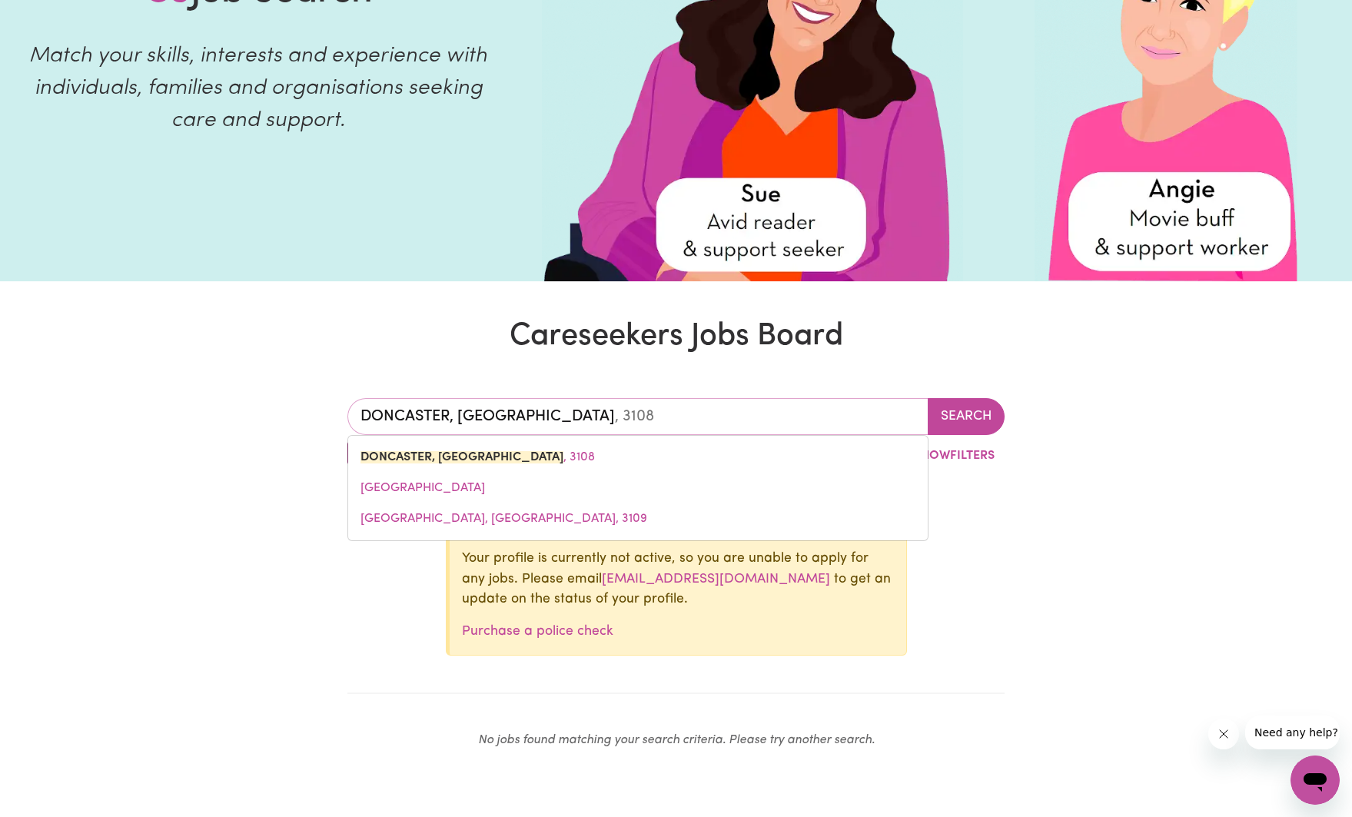
click at [553, 426] on input "DONCASTER, [GEOGRAPHIC_DATA]" at bounding box center [639, 416] width 582 height 37
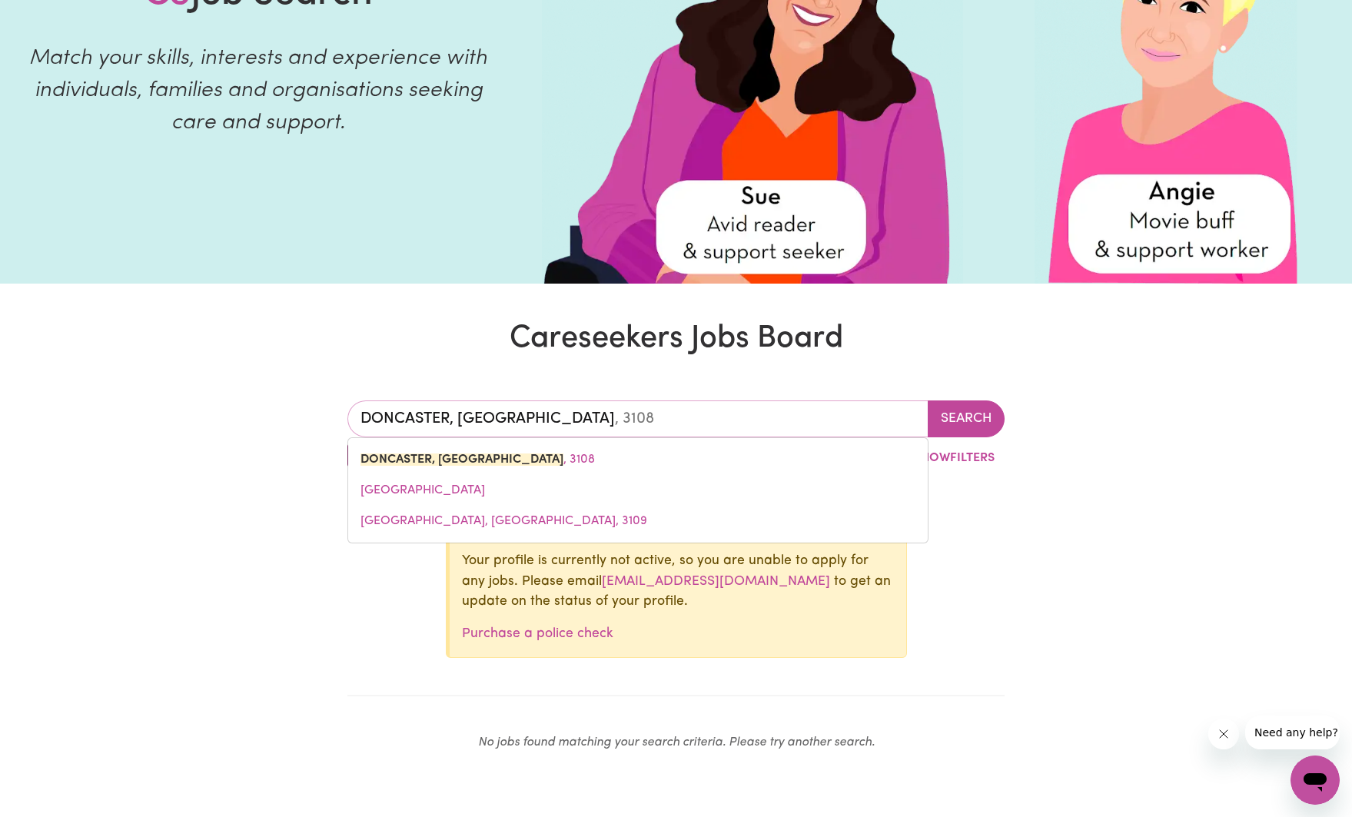
drag, startPoint x: 481, startPoint y: 397, endPoint x: 294, endPoint y: 387, distance: 187.1
click at [294, 387] on div "[GEOGRAPHIC_DATA], [GEOGRAPHIC_DATA], [GEOGRAPHIC_DATA], [GEOGRAPHIC_DATA][STRE…" at bounding box center [676, 582] width 1352 height 437
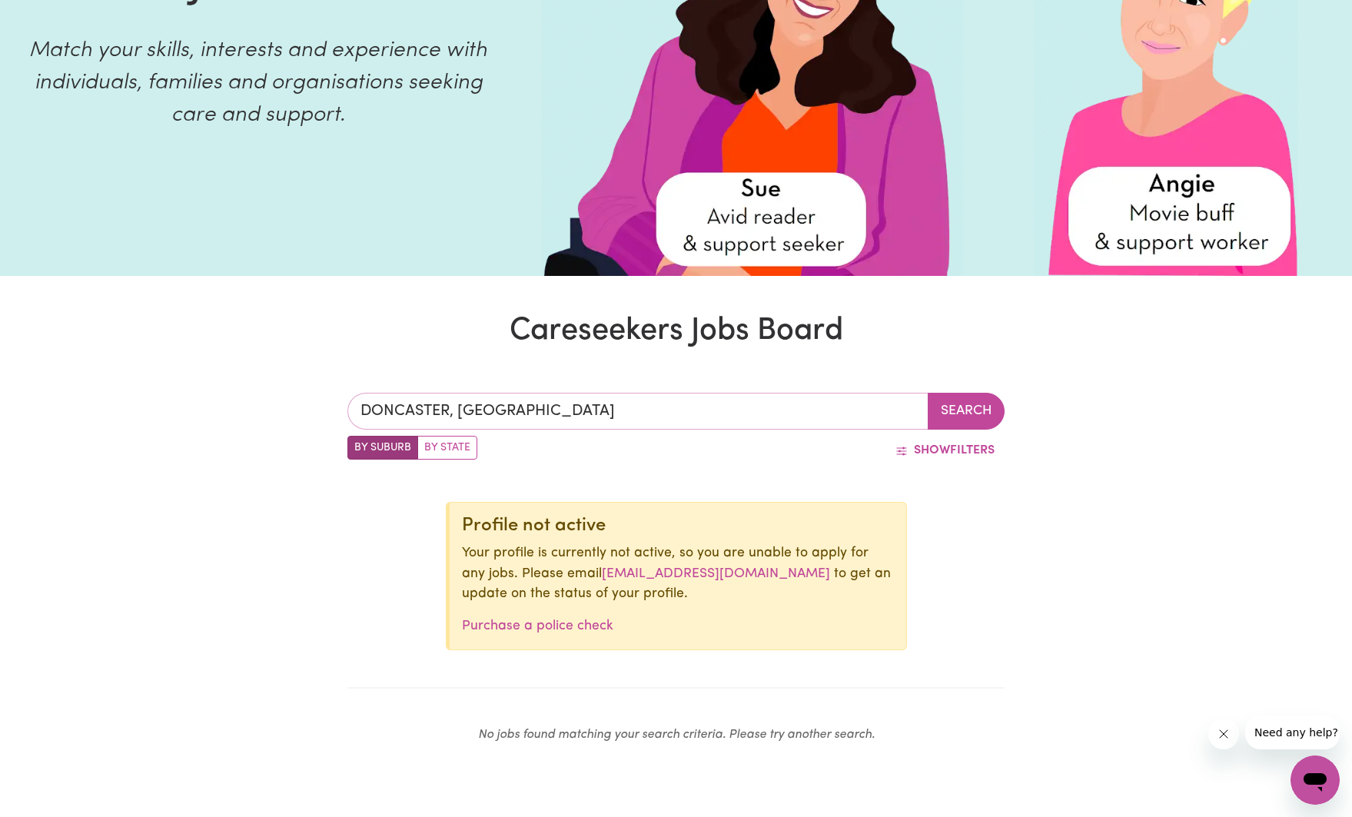
scroll to position [221, 0]
type input "l"
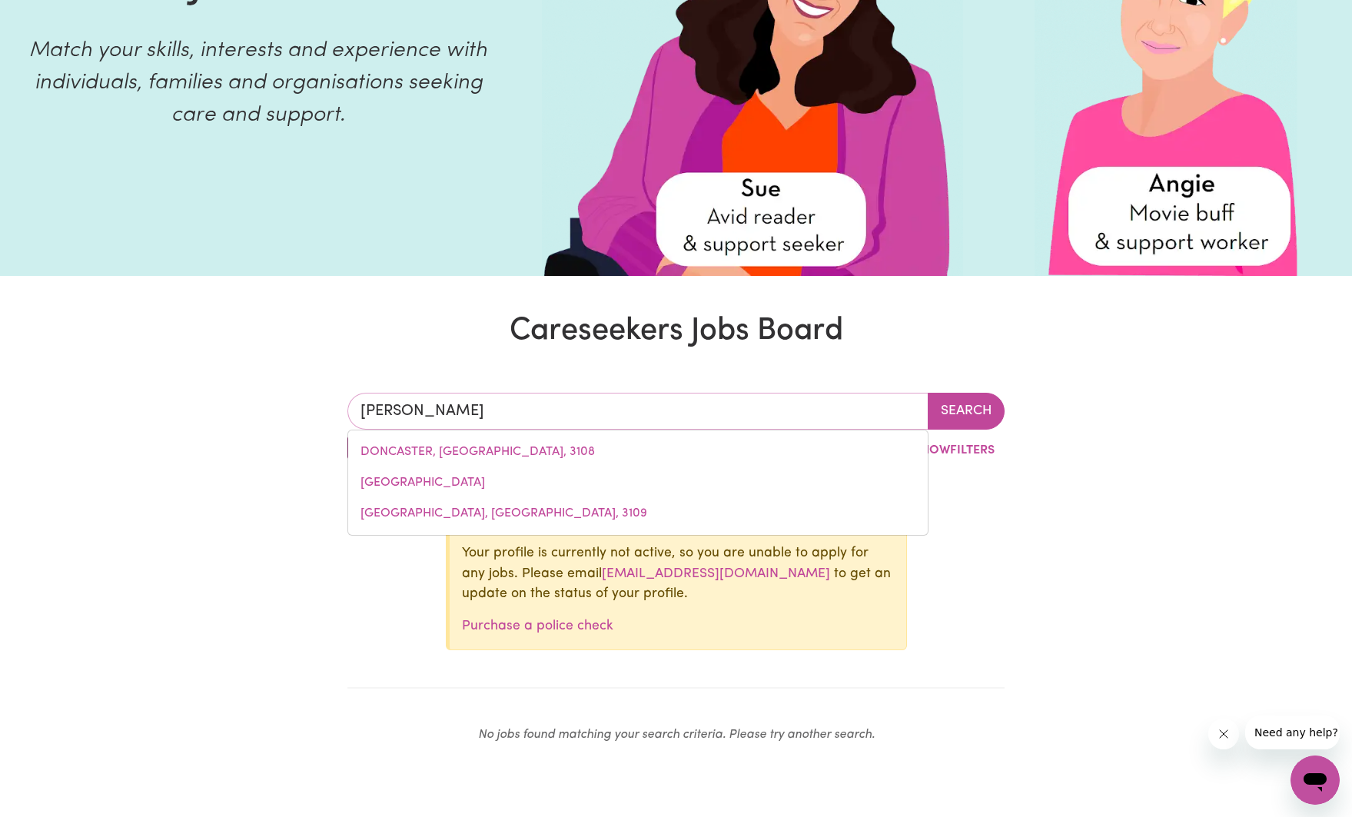
type input "eltham"
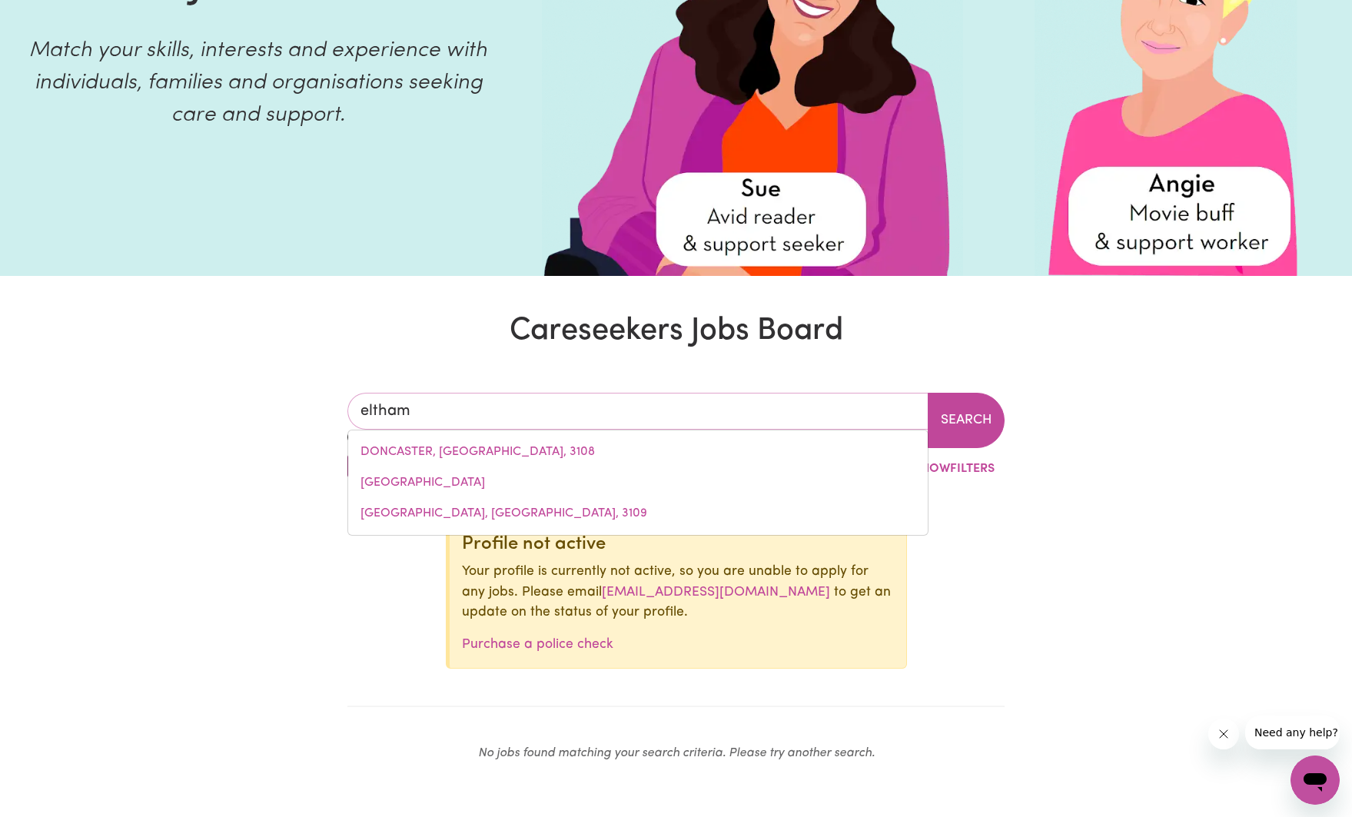
type input "[GEOGRAPHIC_DATA], [GEOGRAPHIC_DATA], 2480"
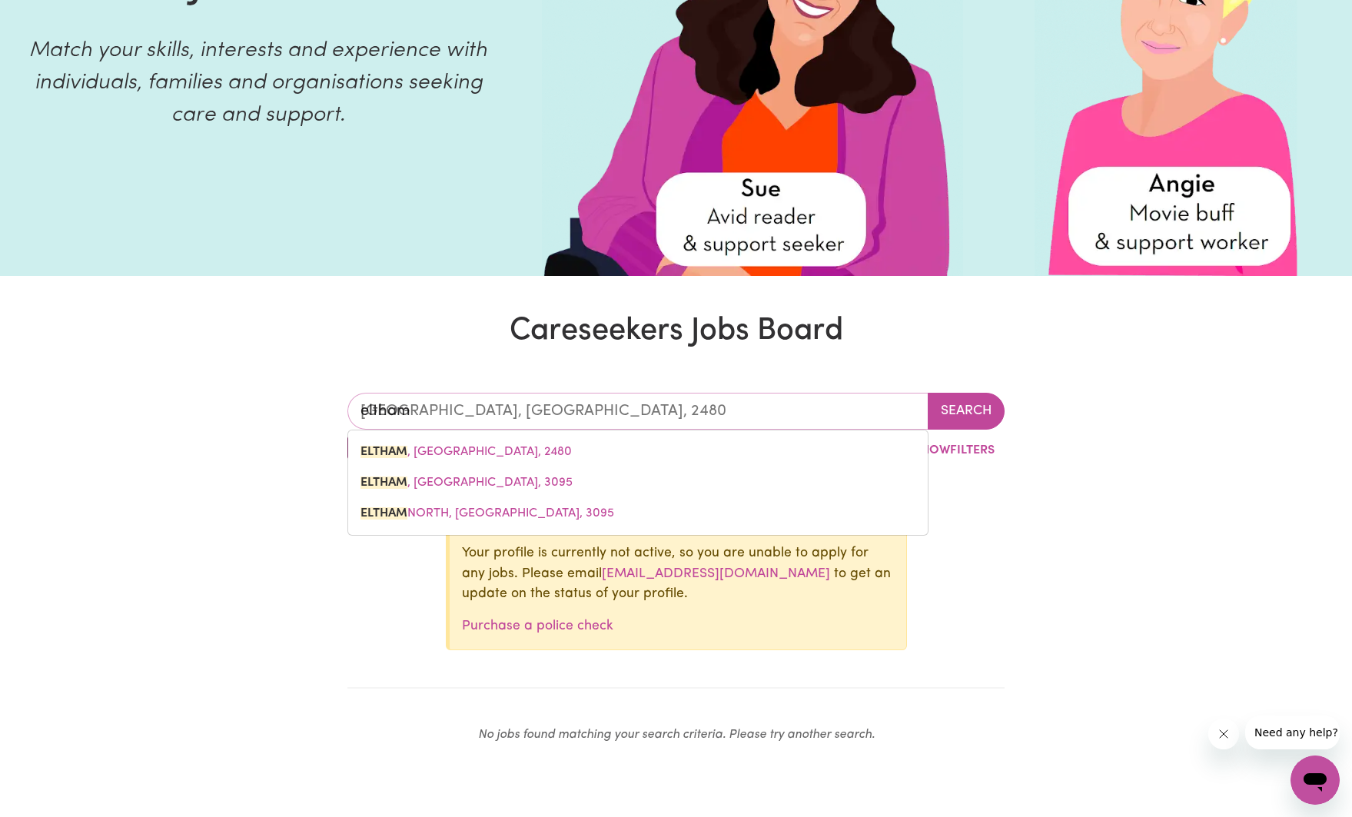
click at [410, 494] on link "ELTHAM , [GEOGRAPHIC_DATA], 3095" at bounding box center [638, 482] width 580 height 31
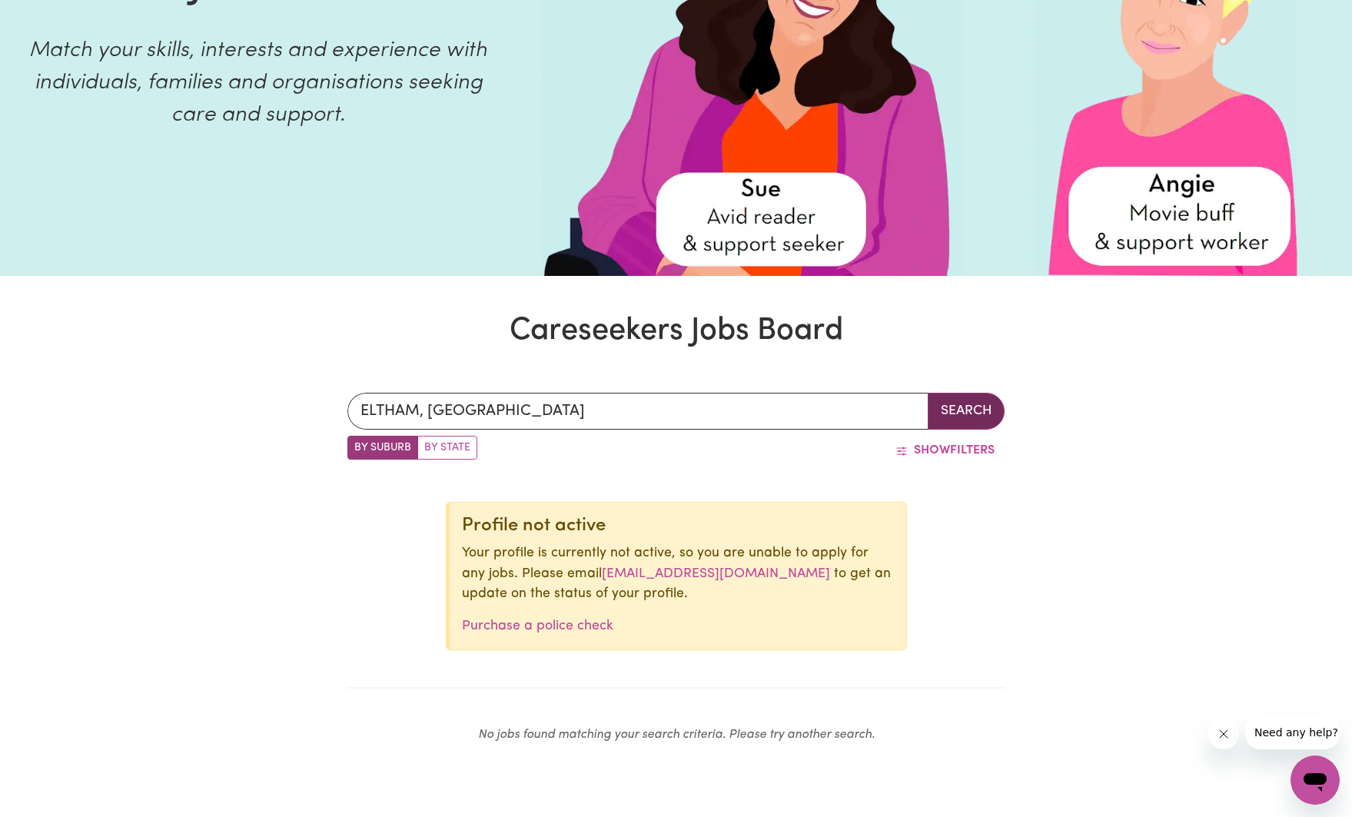
click at [981, 407] on button "Search" at bounding box center [966, 411] width 77 height 37
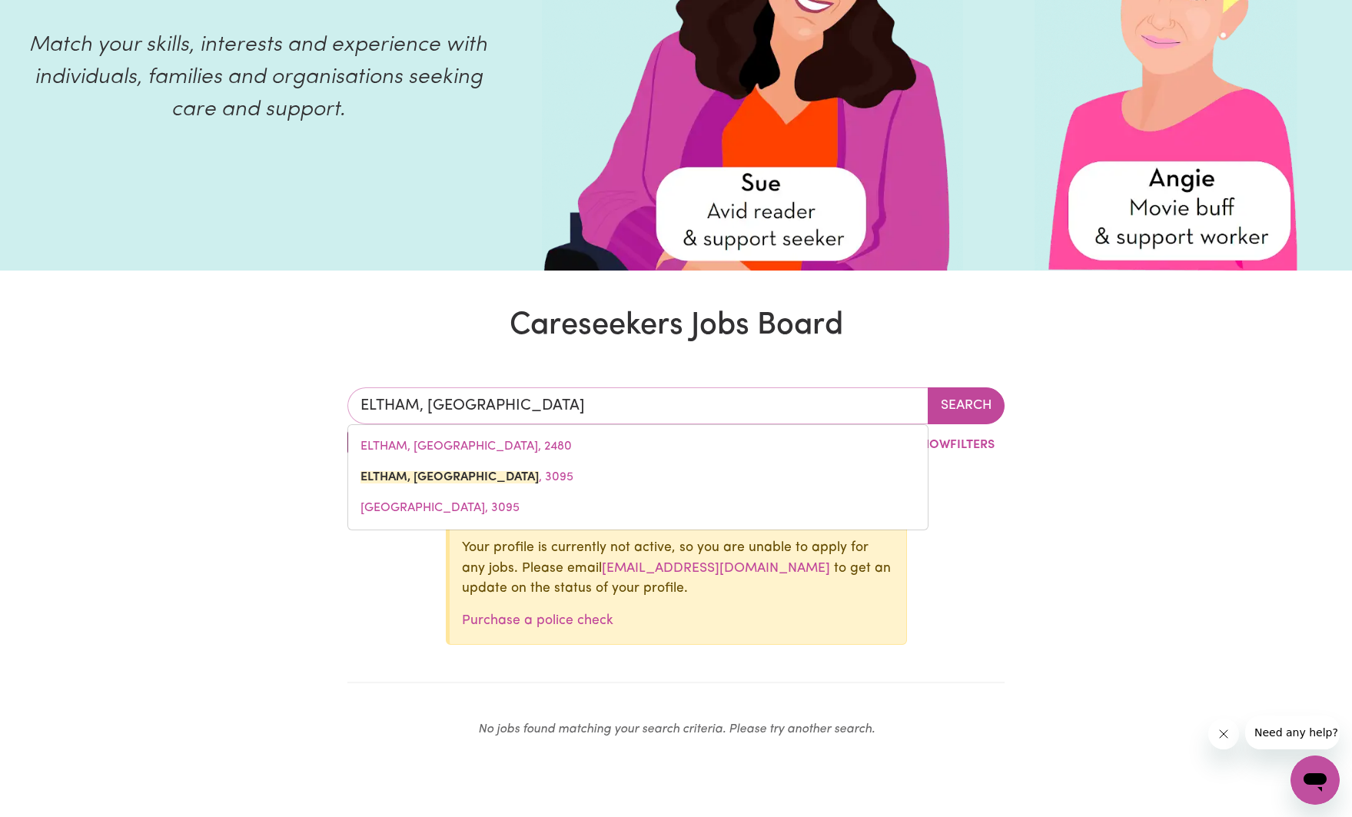
drag, startPoint x: 504, startPoint y: 407, endPoint x: 265, endPoint y: 395, distance: 239.4
click at [265, 395] on div "ELTHAM, [PERSON_NAME], [GEOGRAPHIC_DATA], [STREET_ADDRESS] Search By Suburb By …" at bounding box center [676, 569] width 1352 height 437
type input "mill p"
type input "mill pARK, [GEOGRAPHIC_DATA], 3082"
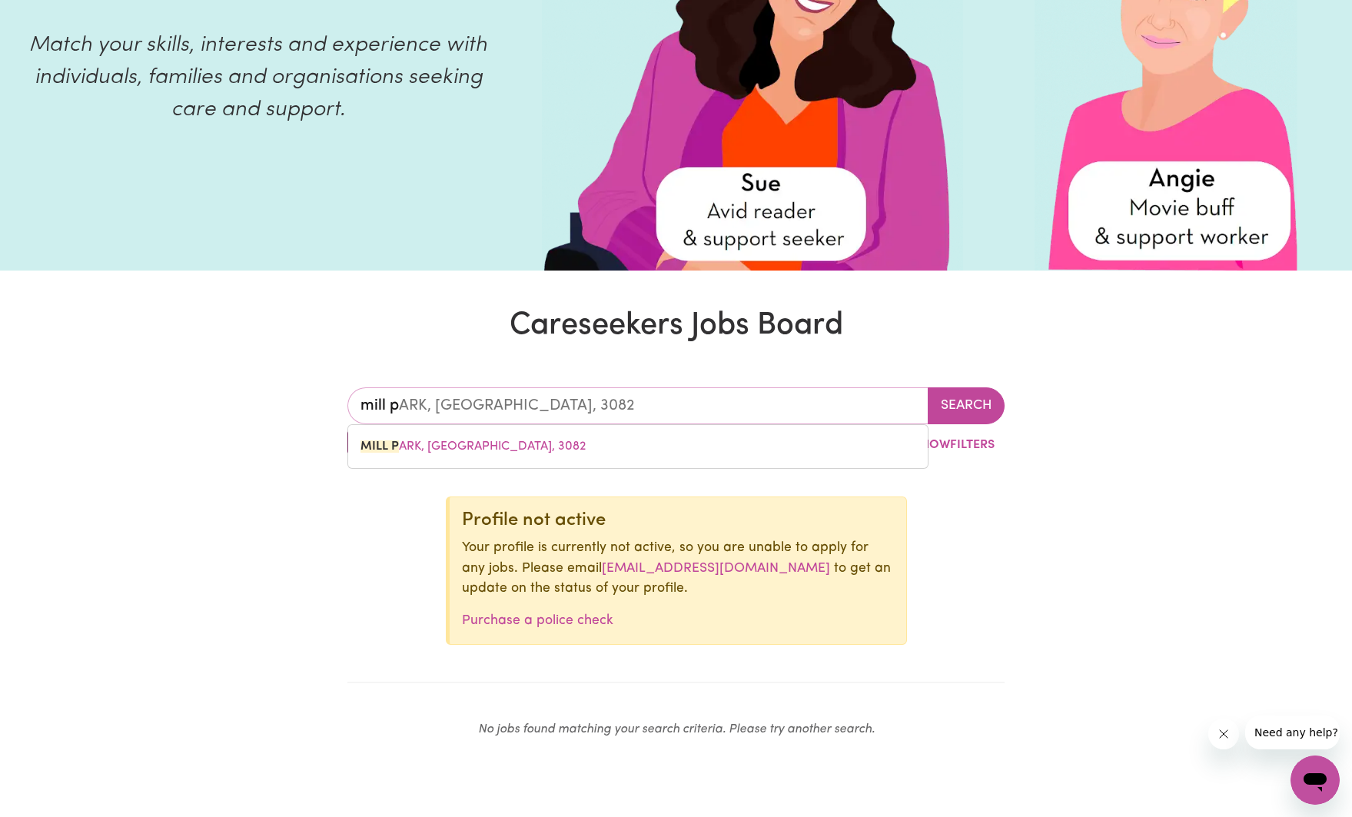
click at [407, 439] on link "MILL P ARK, [GEOGRAPHIC_DATA], 3082" at bounding box center [638, 446] width 580 height 31
click at [976, 414] on button "Search" at bounding box center [966, 405] width 77 height 37
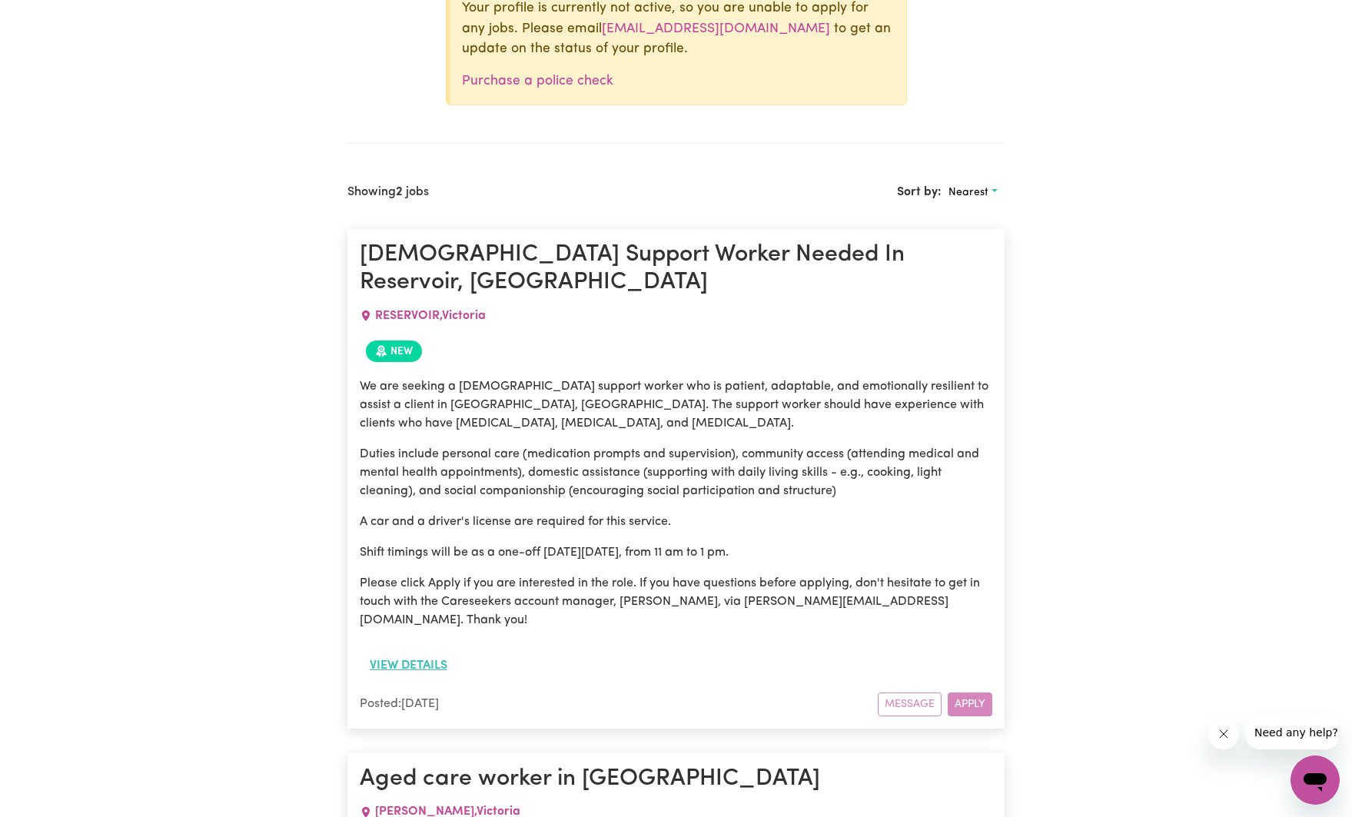
scroll to position [766, 0]
click at [406, 652] on button "View details" at bounding box center [409, 666] width 98 height 29
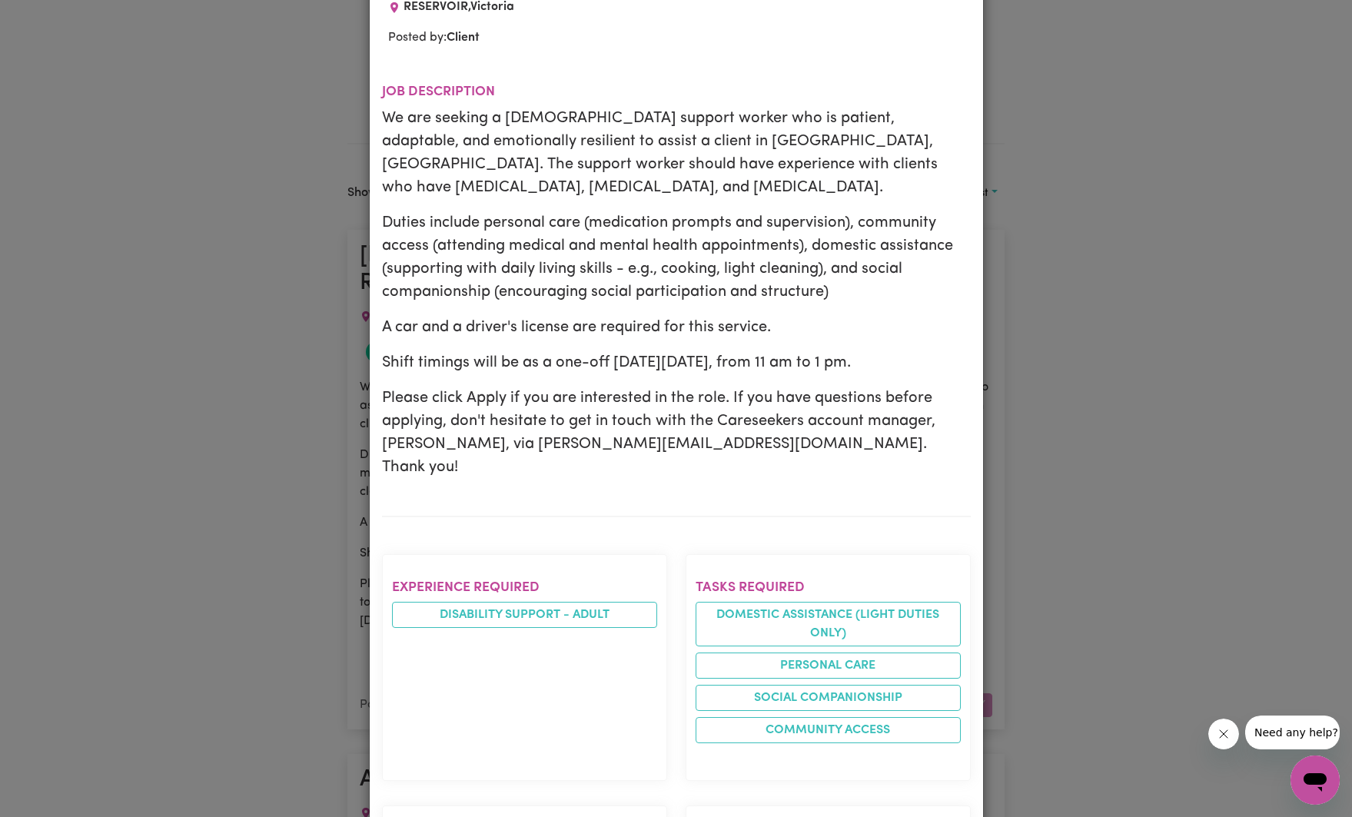
scroll to position [0, 0]
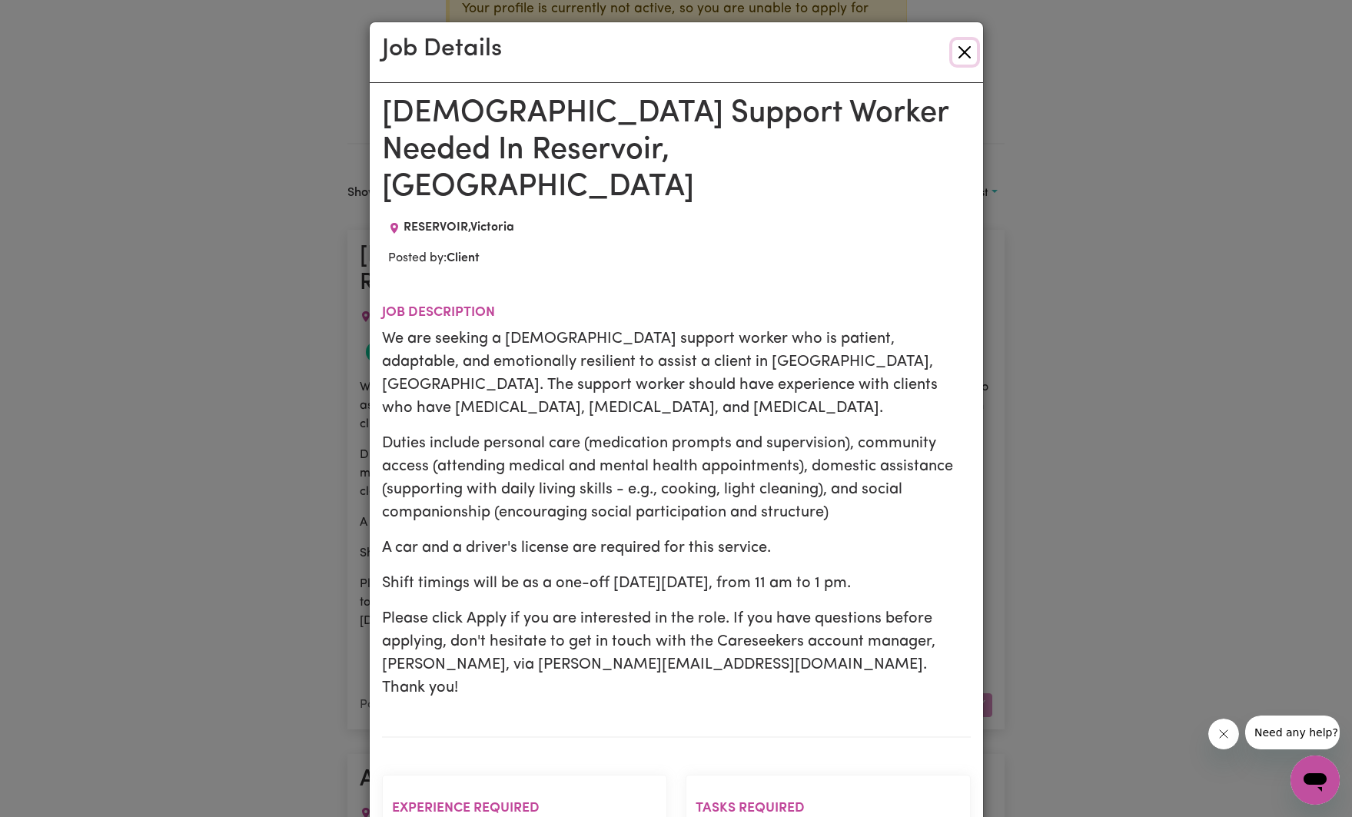
click at [957, 53] on button "Close" at bounding box center [965, 52] width 25 height 25
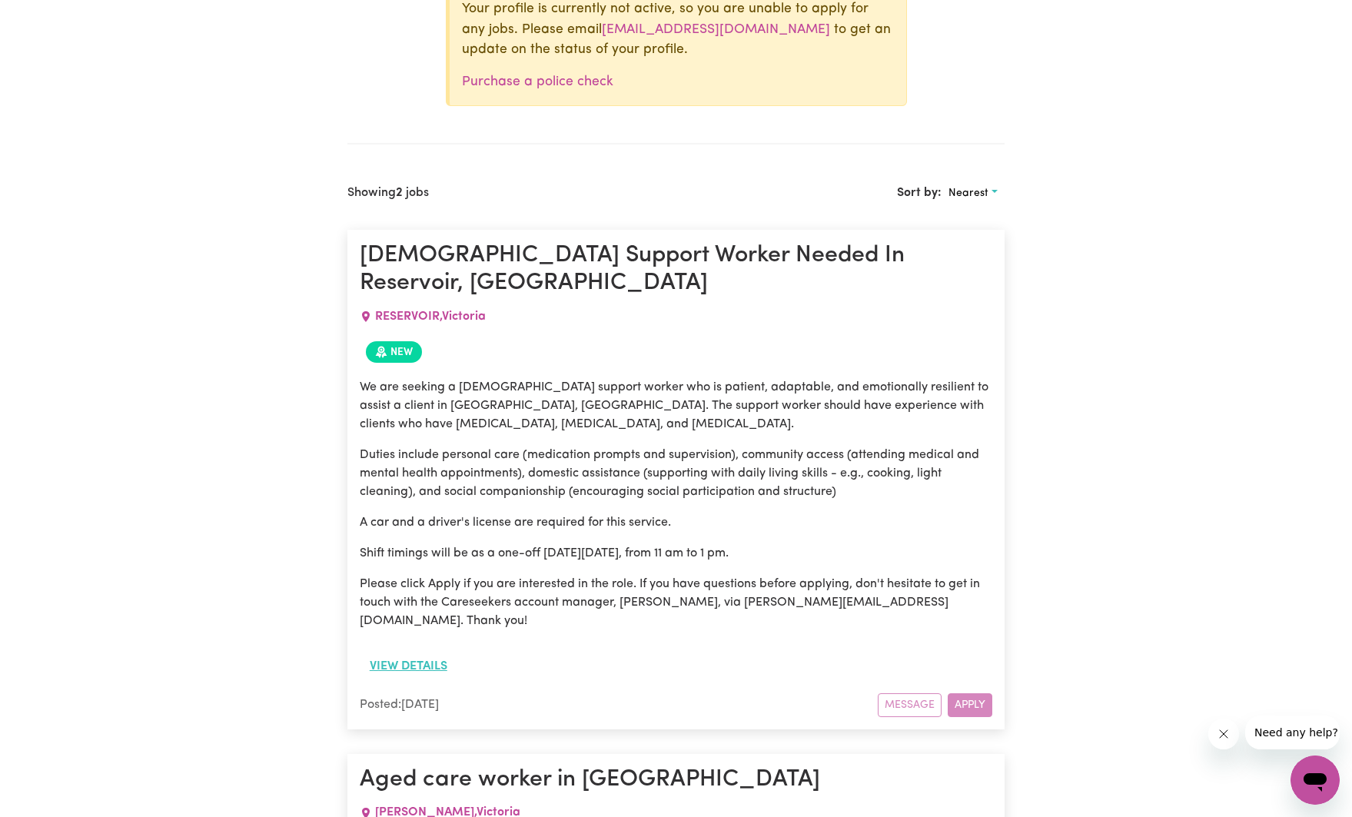
click at [397, 652] on button "View details" at bounding box center [409, 666] width 98 height 29
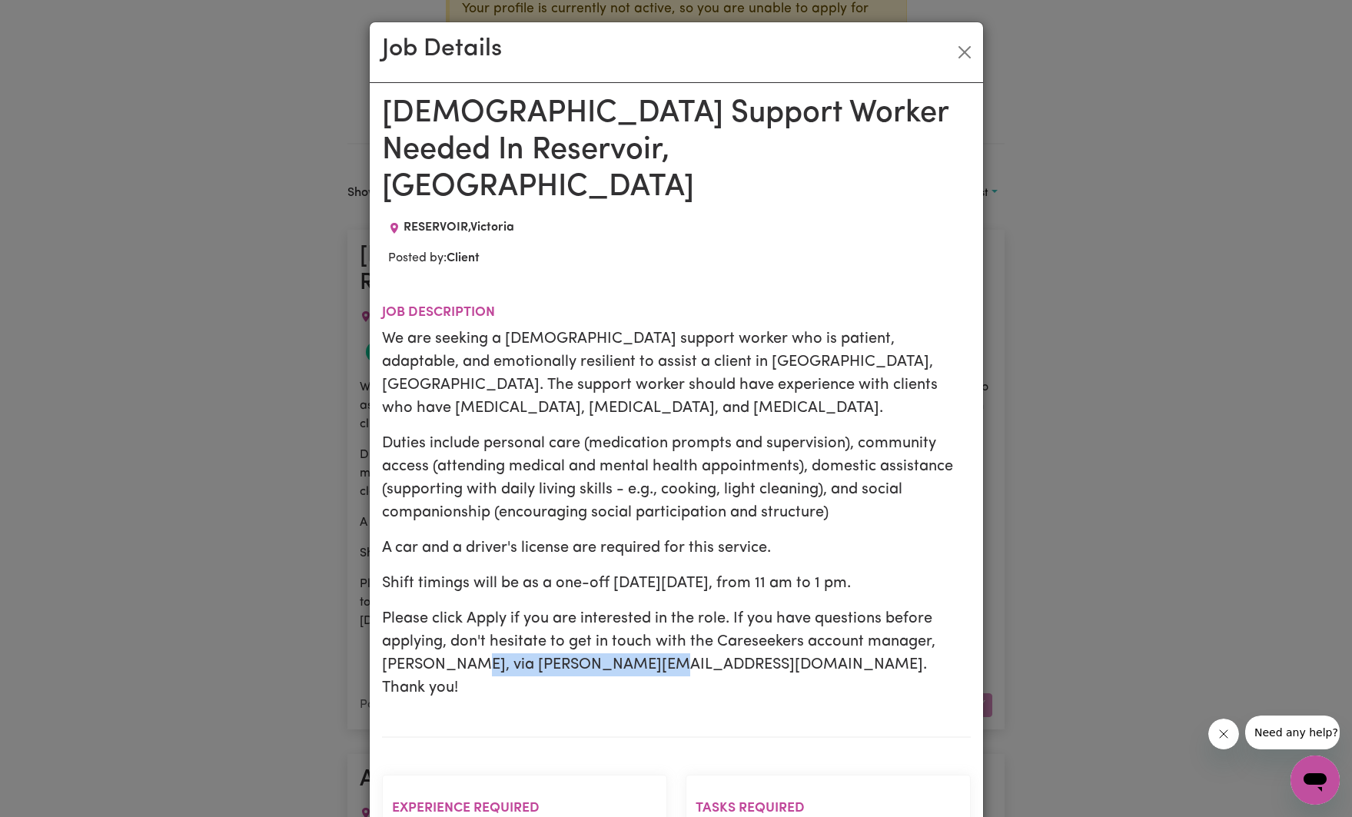
drag, startPoint x: 457, startPoint y: 629, endPoint x: 648, endPoint y: 632, distance: 191.5
click at [648, 632] on p "Please click Apply if you are interested in the role. If you have questions bef…" at bounding box center [676, 653] width 589 height 92
copy p "[PERSON_NAME][EMAIL_ADDRESS][DOMAIN_NAME]"
click at [1065, 403] on div "Job Details [DEMOGRAPHIC_DATA] Support Worker Needed In Reservoir, [GEOGRAPHIC_…" at bounding box center [676, 408] width 1352 height 817
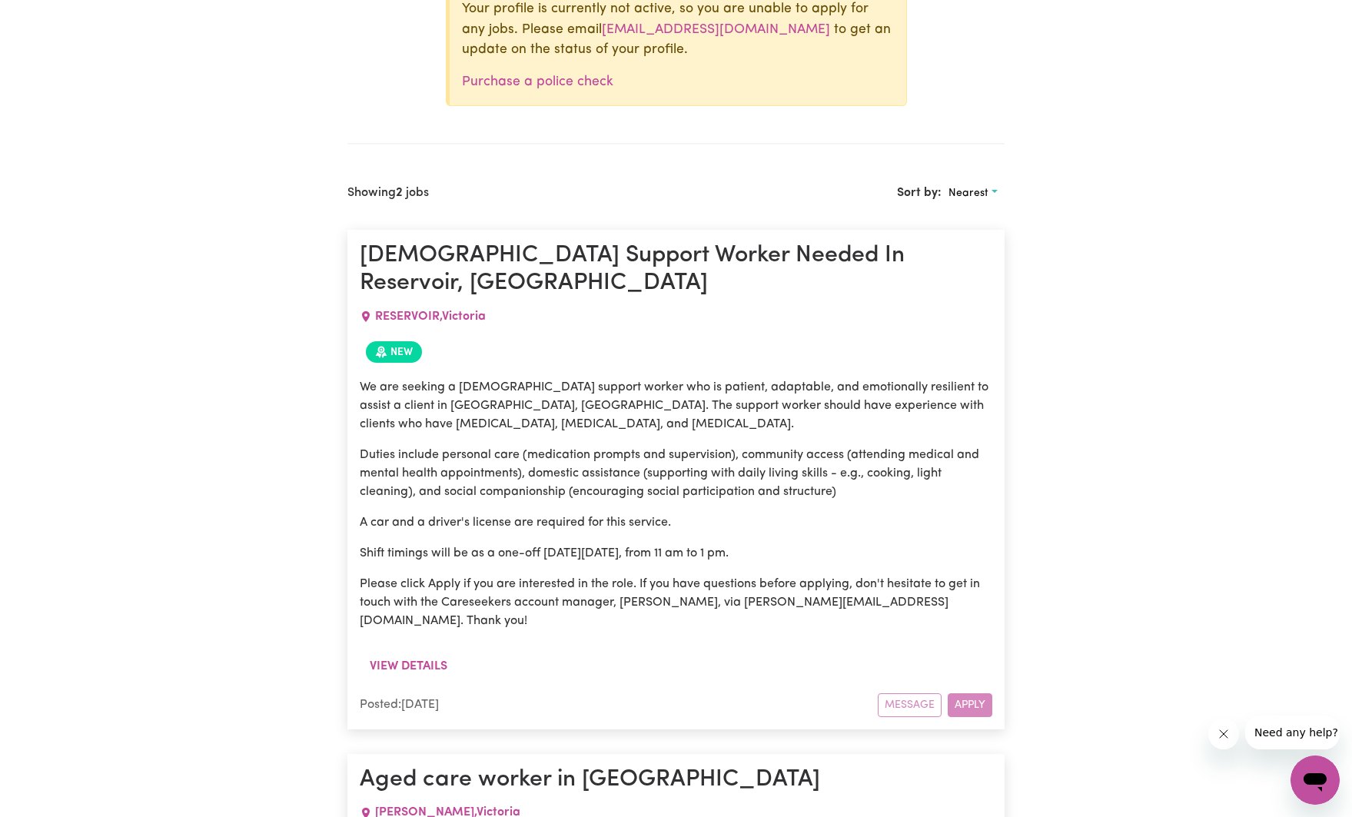
scroll to position [451, 0]
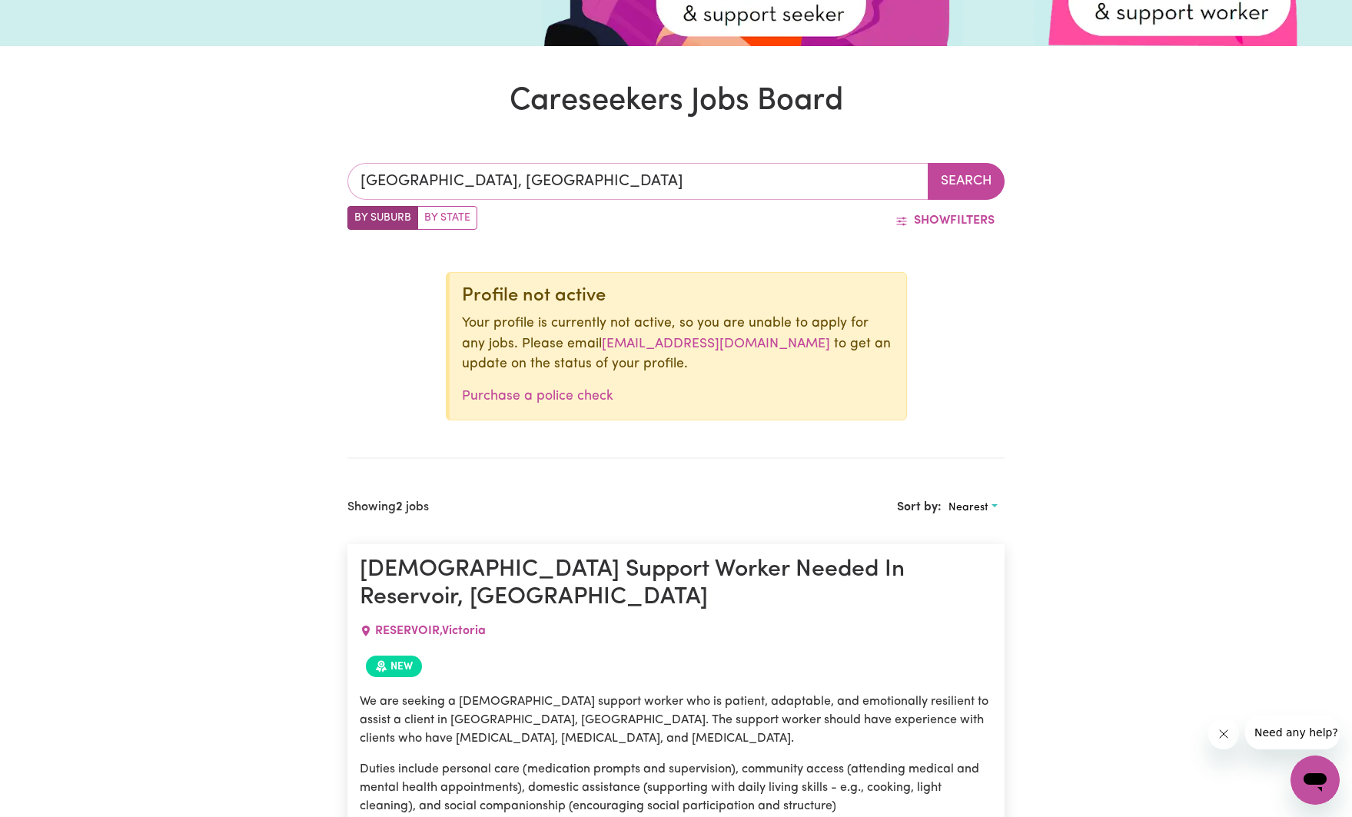
type input "[STREET_ADDRESS]"
click at [518, 177] on input "[GEOGRAPHIC_DATA], [GEOGRAPHIC_DATA]" at bounding box center [639, 181] width 582 height 37
drag, startPoint x: 487, startPoint y: 181, endPoint x: 318, endPoint y: 181, distance: 169.1
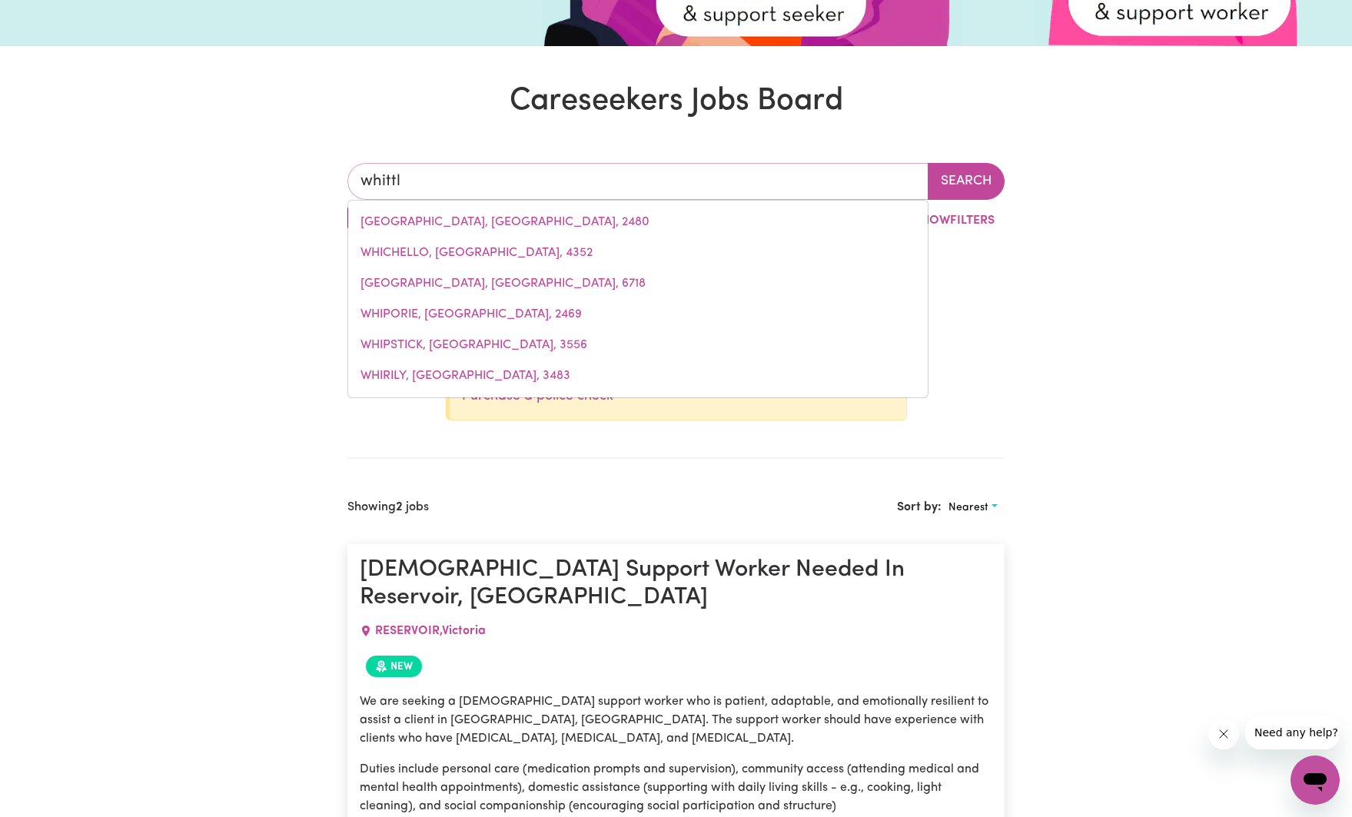
type input "[PERSON_NAME]"
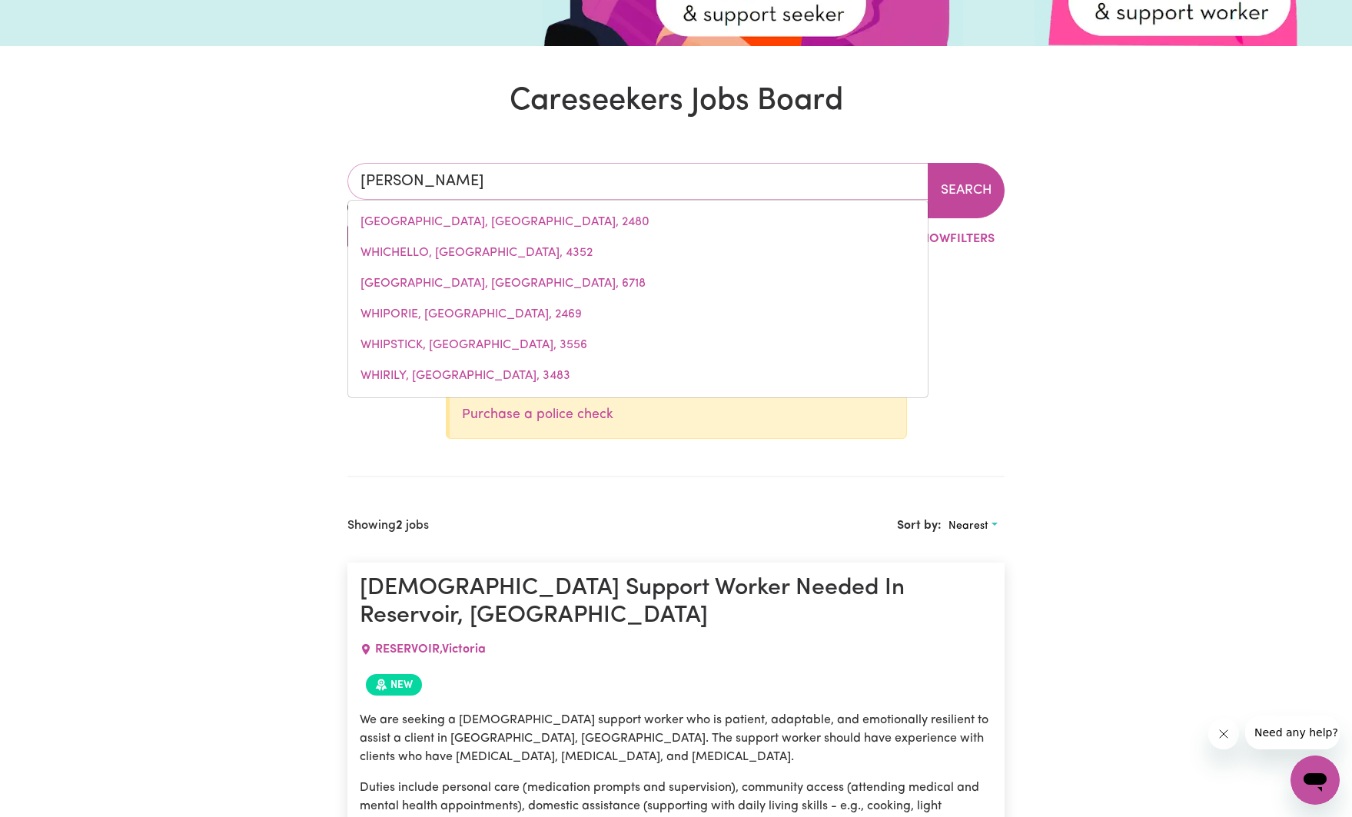
type input "whittleSEA, [GEOGRAPHIC_DATA], 3757"
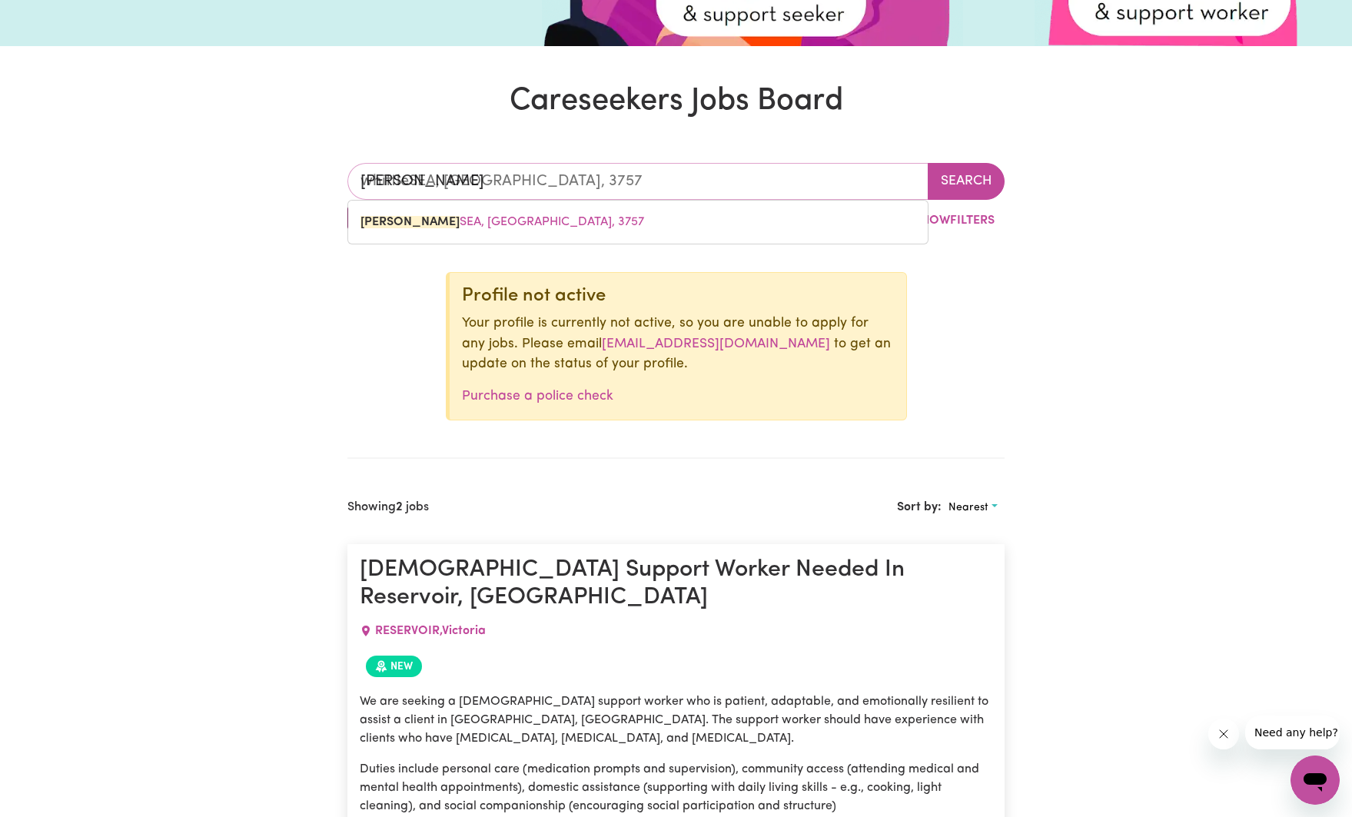
scroll to position [450, 0]
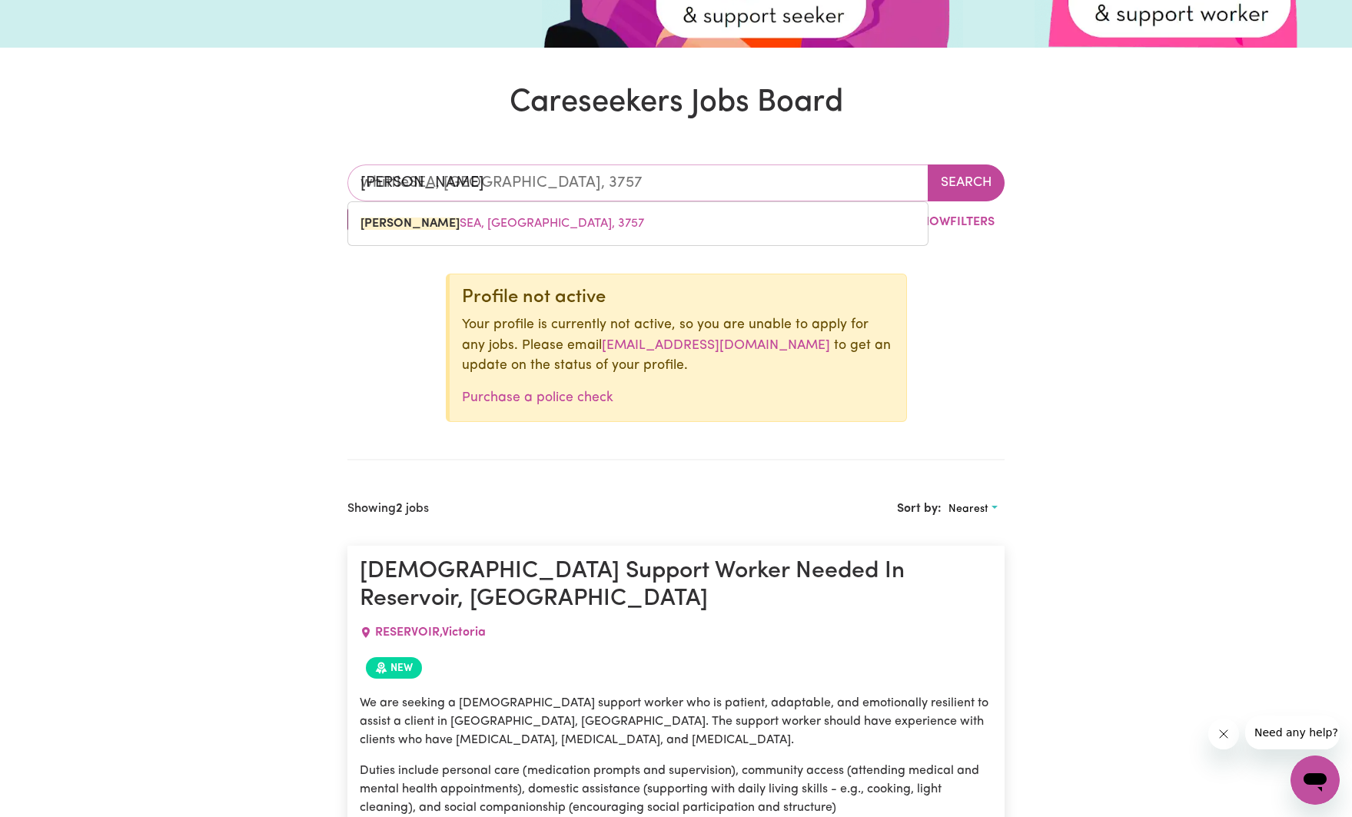
drag, startPoint x: 429, startPoint y: 224, endPoint x: 597, endPoint y: 206, distance: 169.3
click at [429, 224] on span "[PERSON_NAME] SEA, [GEOGRAPHIC_DATA], 3757" at bounding box center [503, 224] width 284 height 12
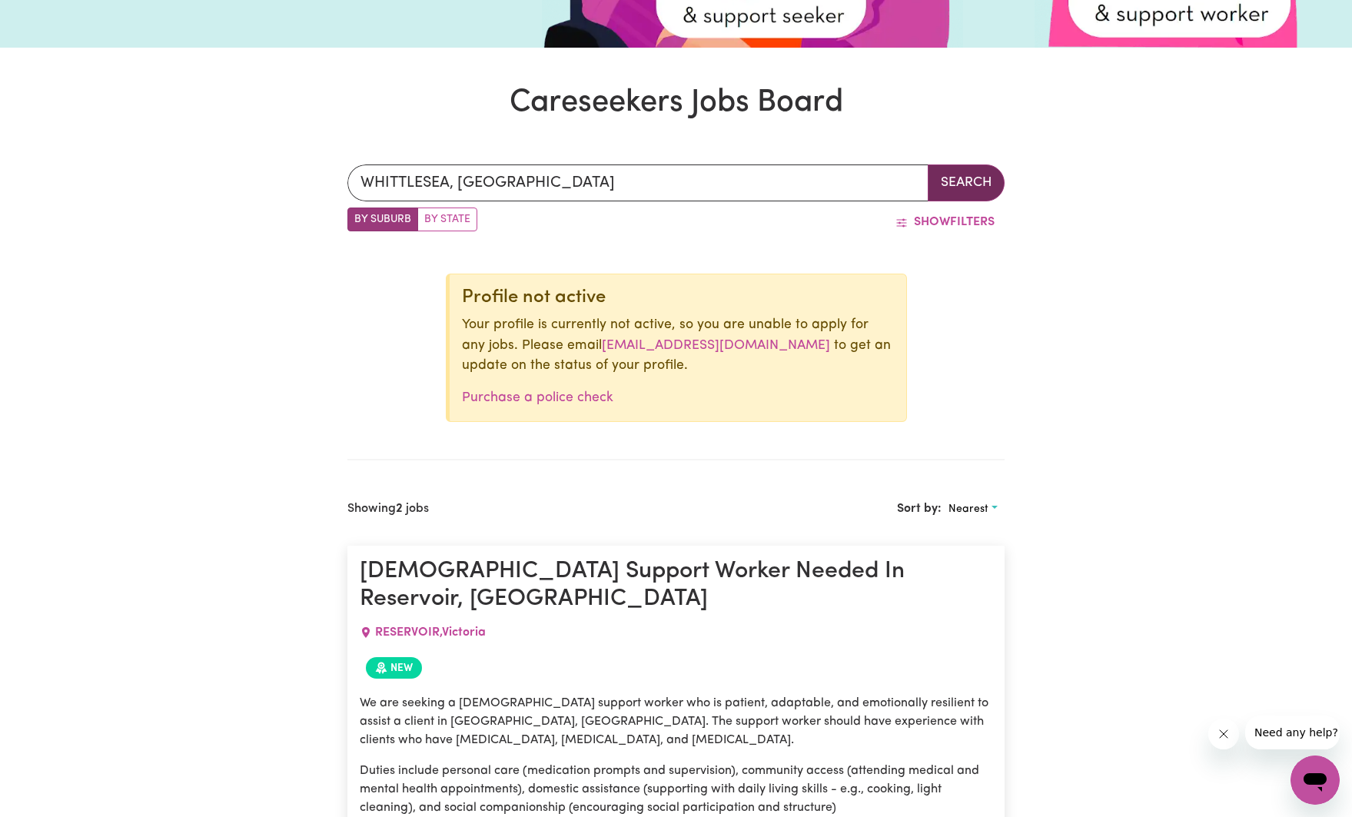
click at [966, 185] on button "Search" at bounding box center [966, 183] width 77 height 37
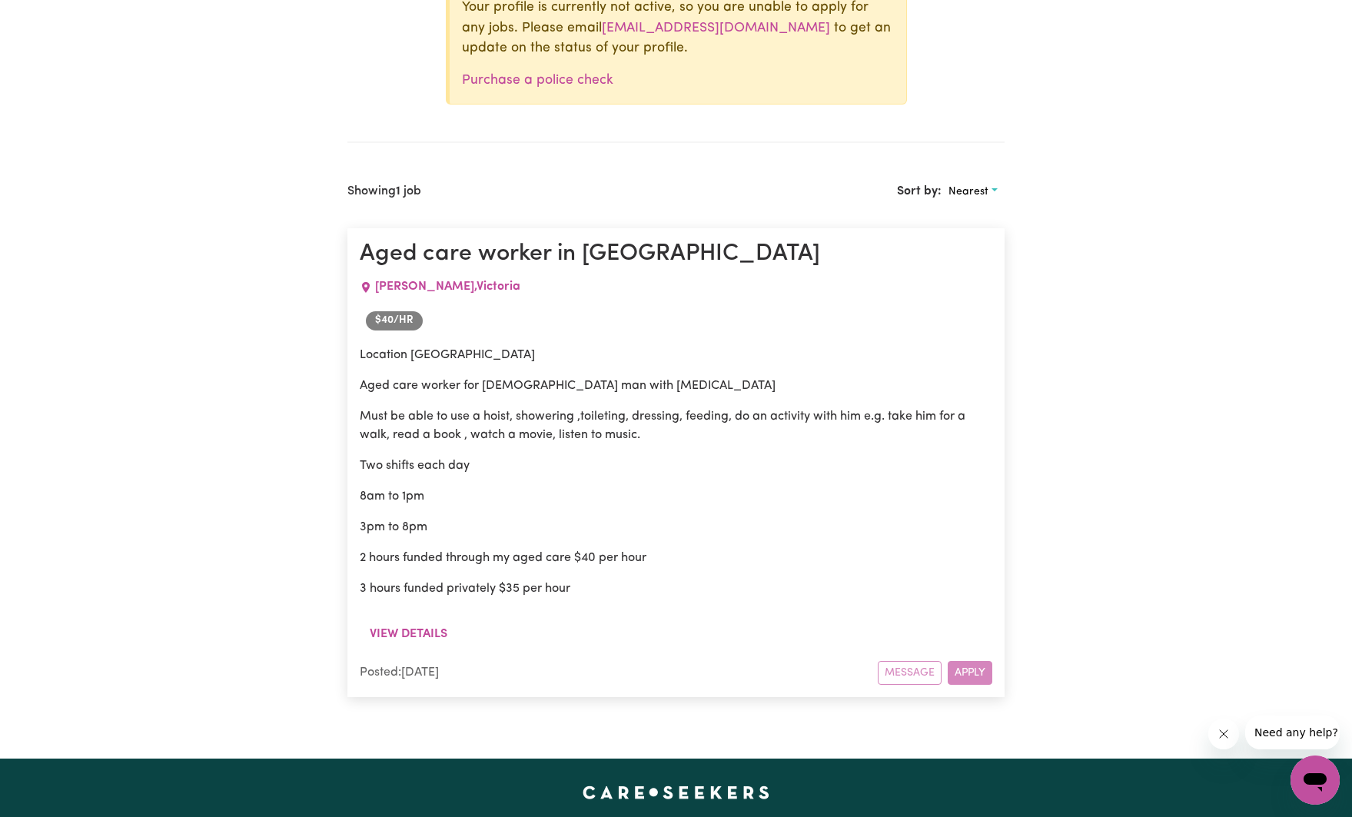
scroll to position [857, 0]
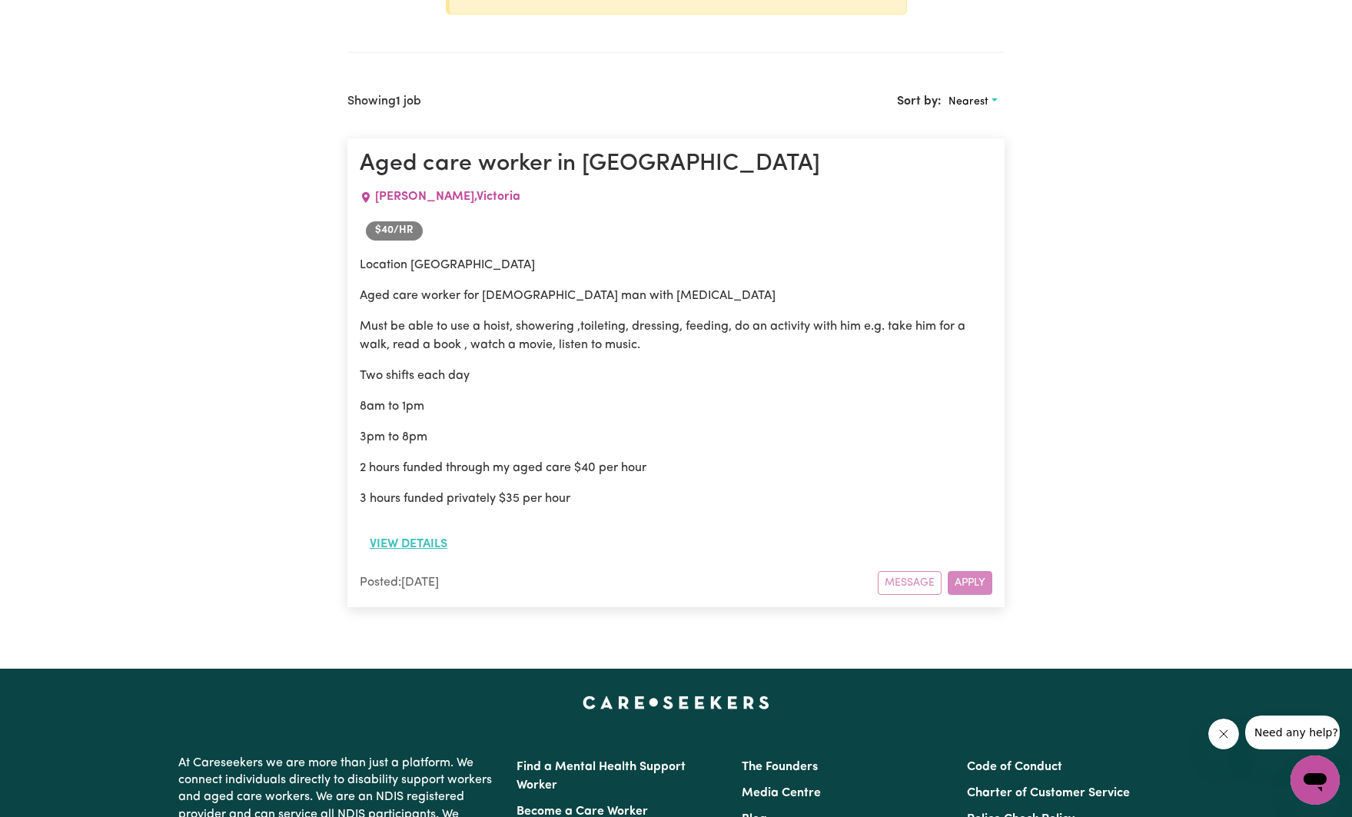
click at [420, 537] on button "View details" at bounding box center [409, 544] width 98 height 29
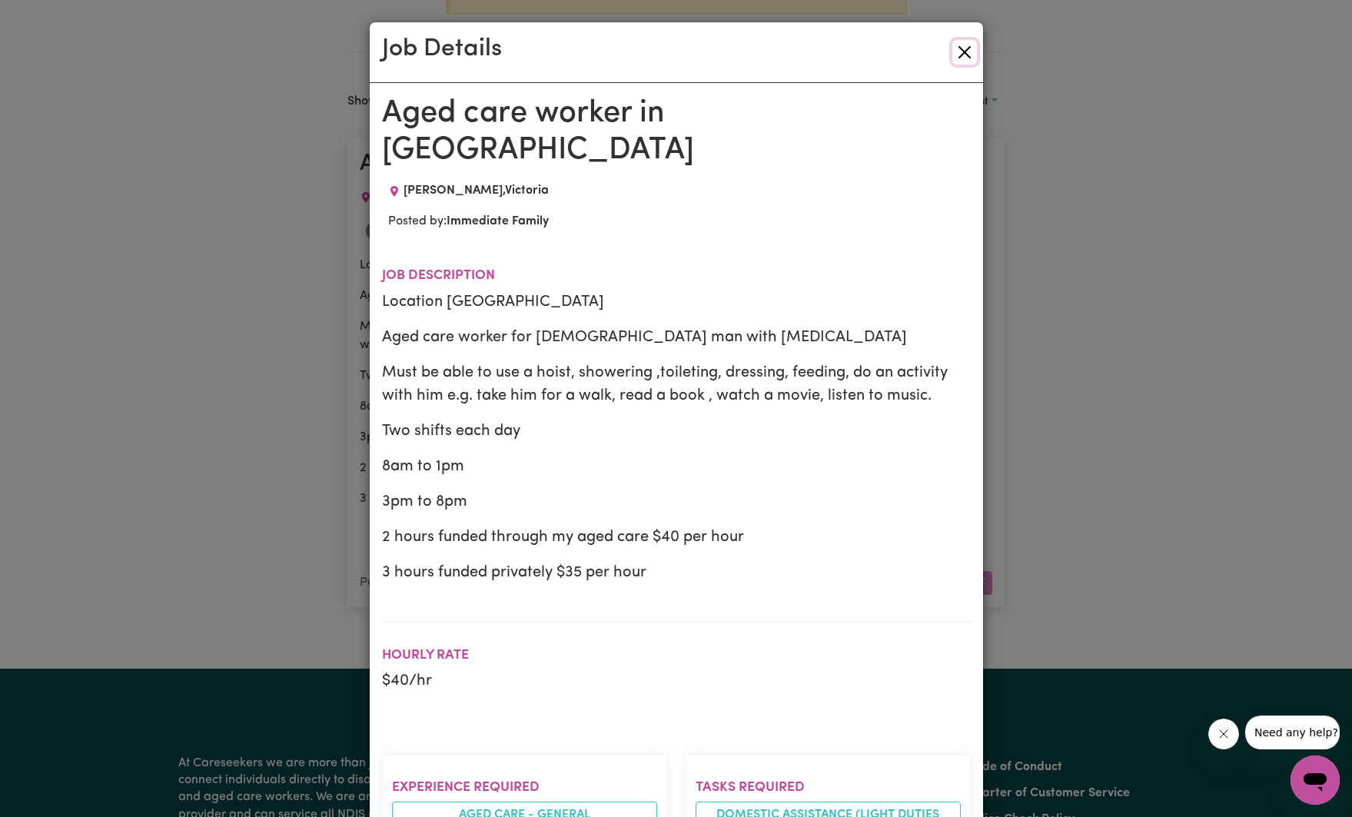
click at [966, 48] on button "Close" at bounding box center [965, 52] width 25 height 25
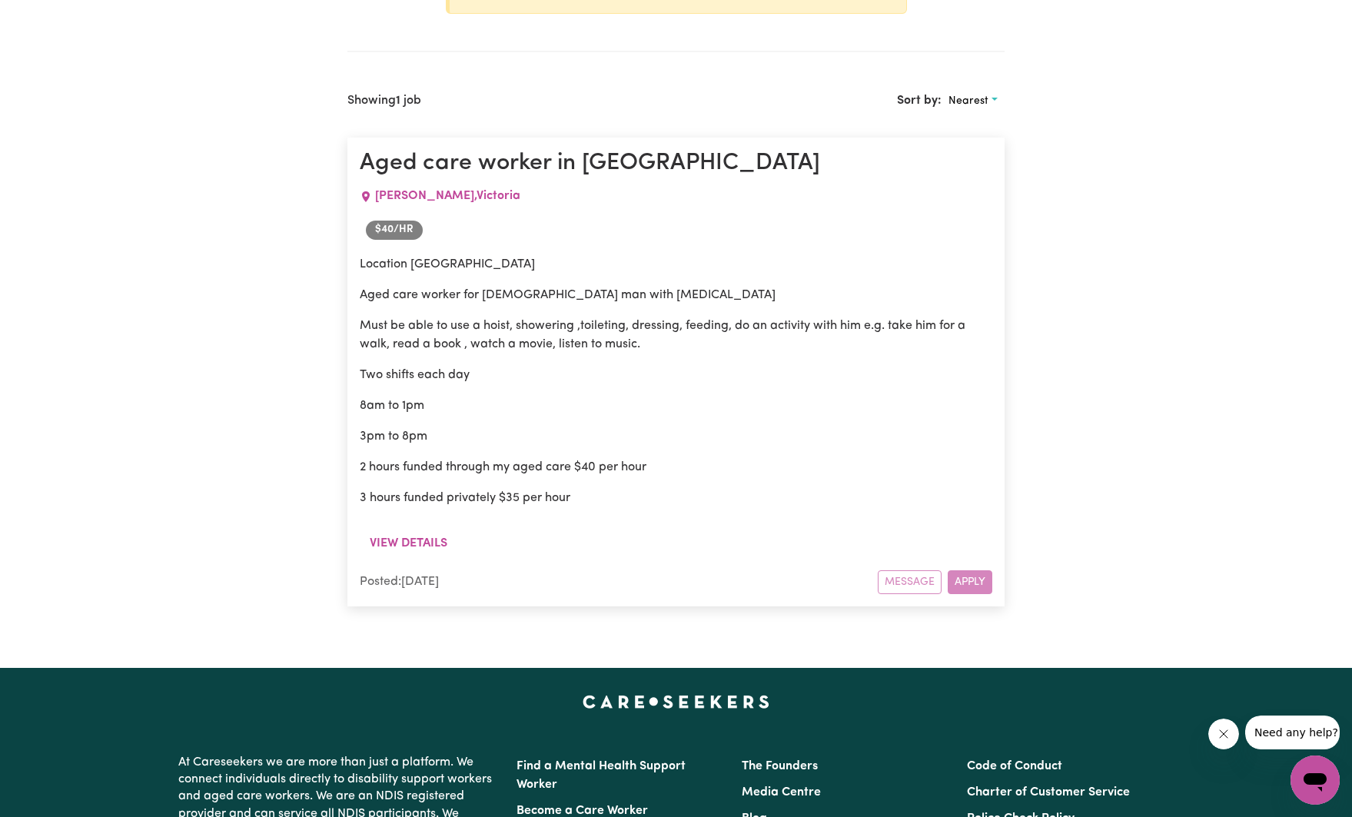
scroll to position [856, 0]
